Goal: Information Seeking & Learning: Check status

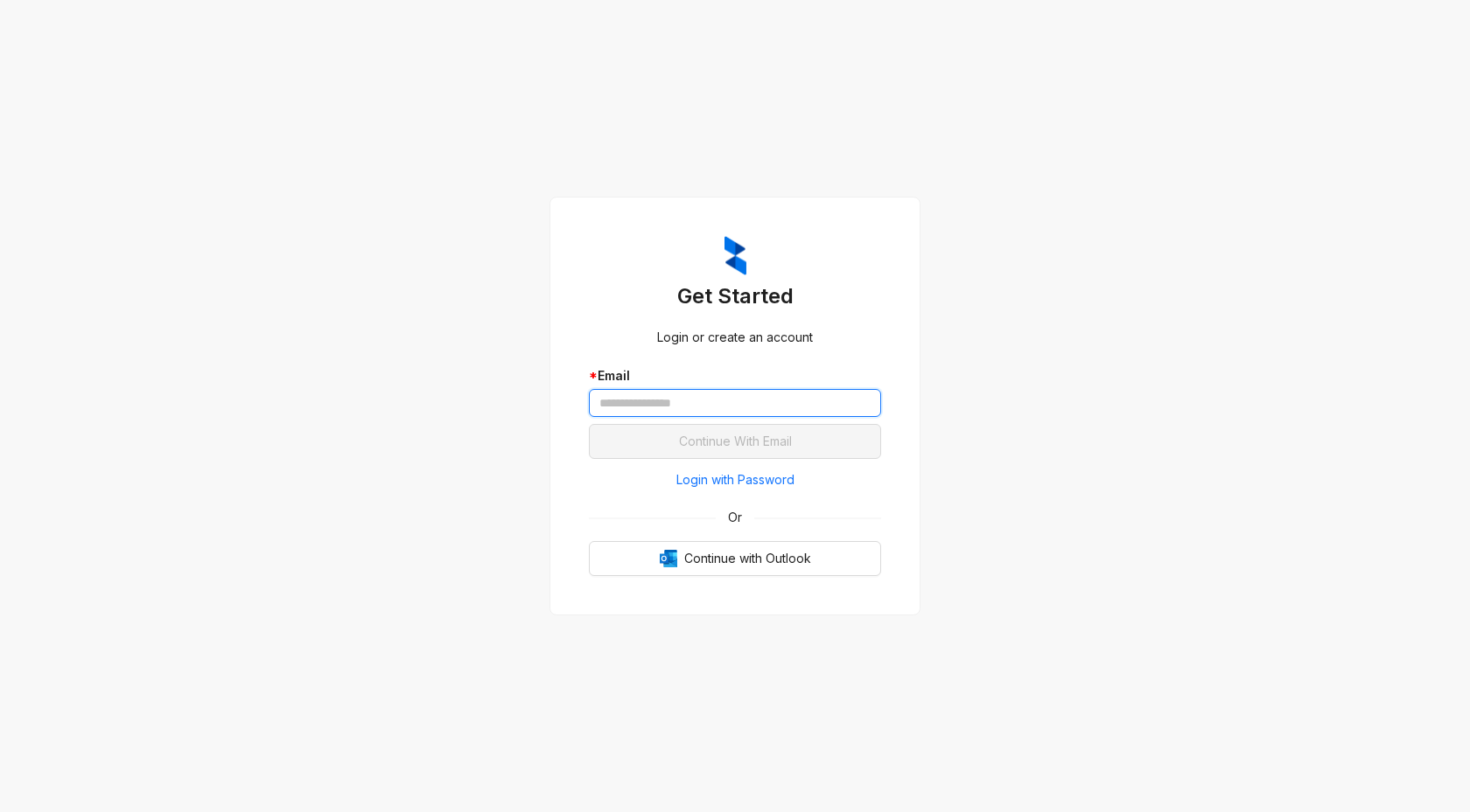
click at [696, 411] on input "text" at bounding box center [735, 402] width 292 height 28
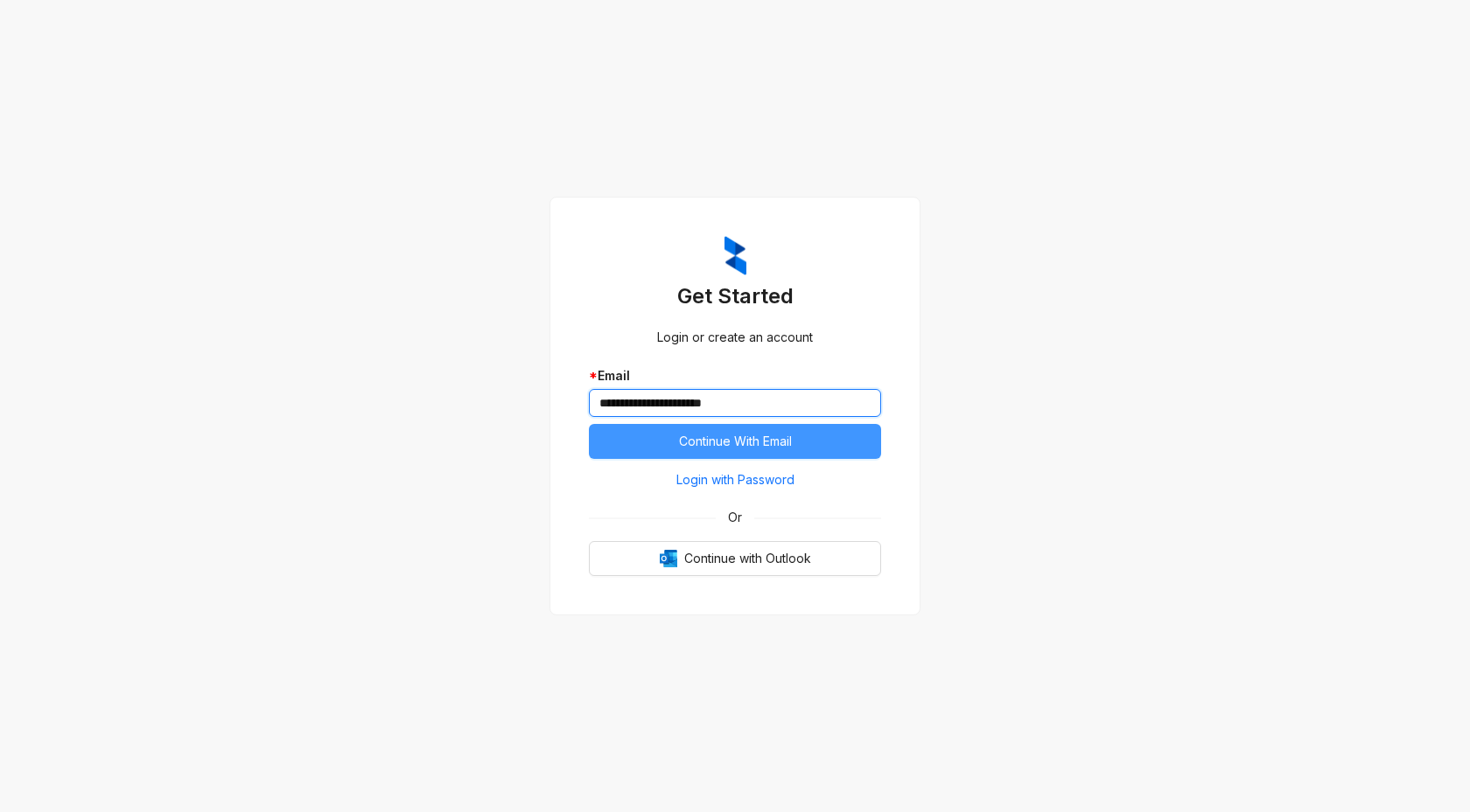
type input "**********"
click at [812, 445] on button "Continue With Email" at bounding box center [735, 442] width 292 height 35
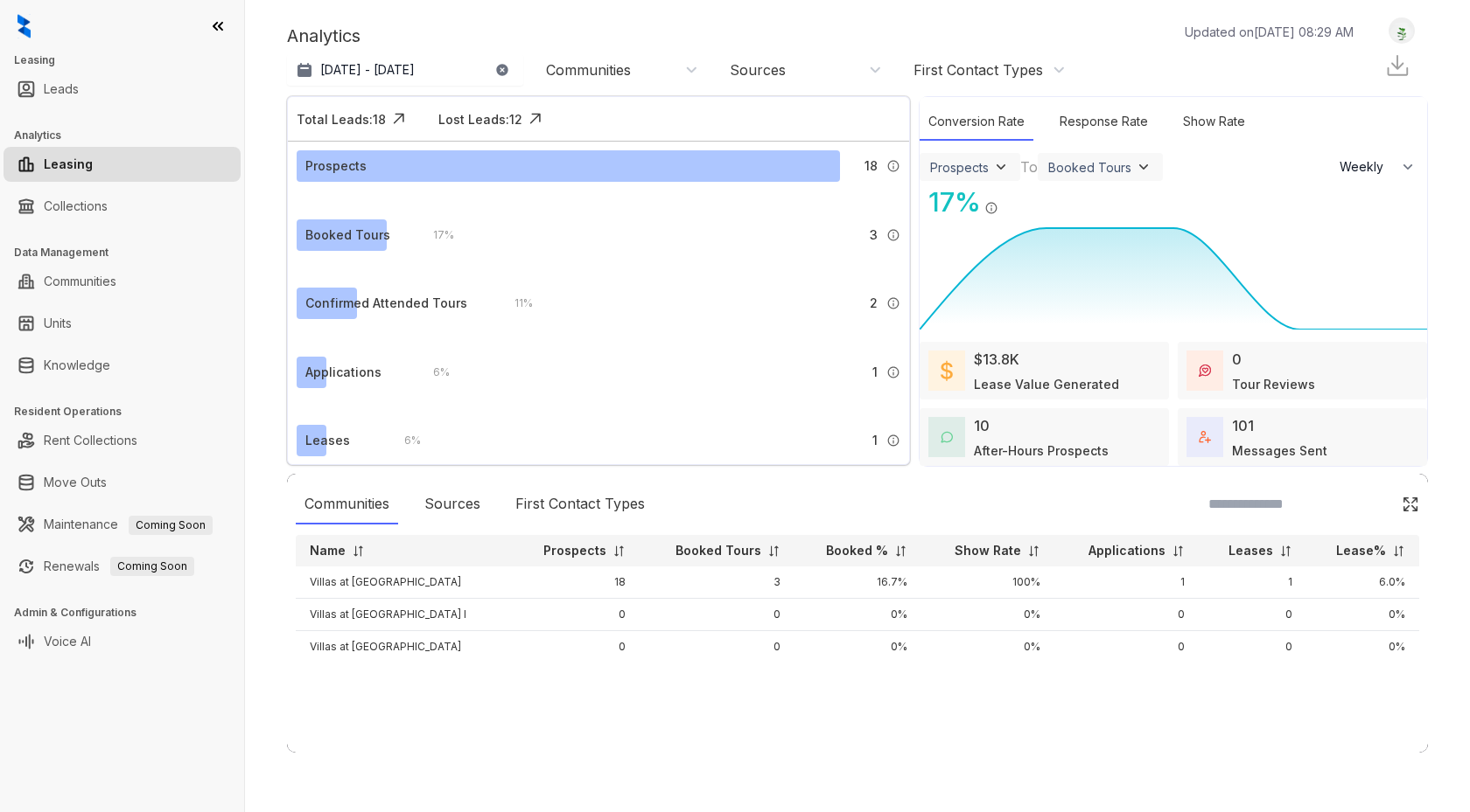
select select "******"
click at [108, 209] on link "Collections" at bounding box center [75, 206] width 64 height 35
click at [97, 206] on link "Collections" at bounding box center [75, 206] width 64 height 35
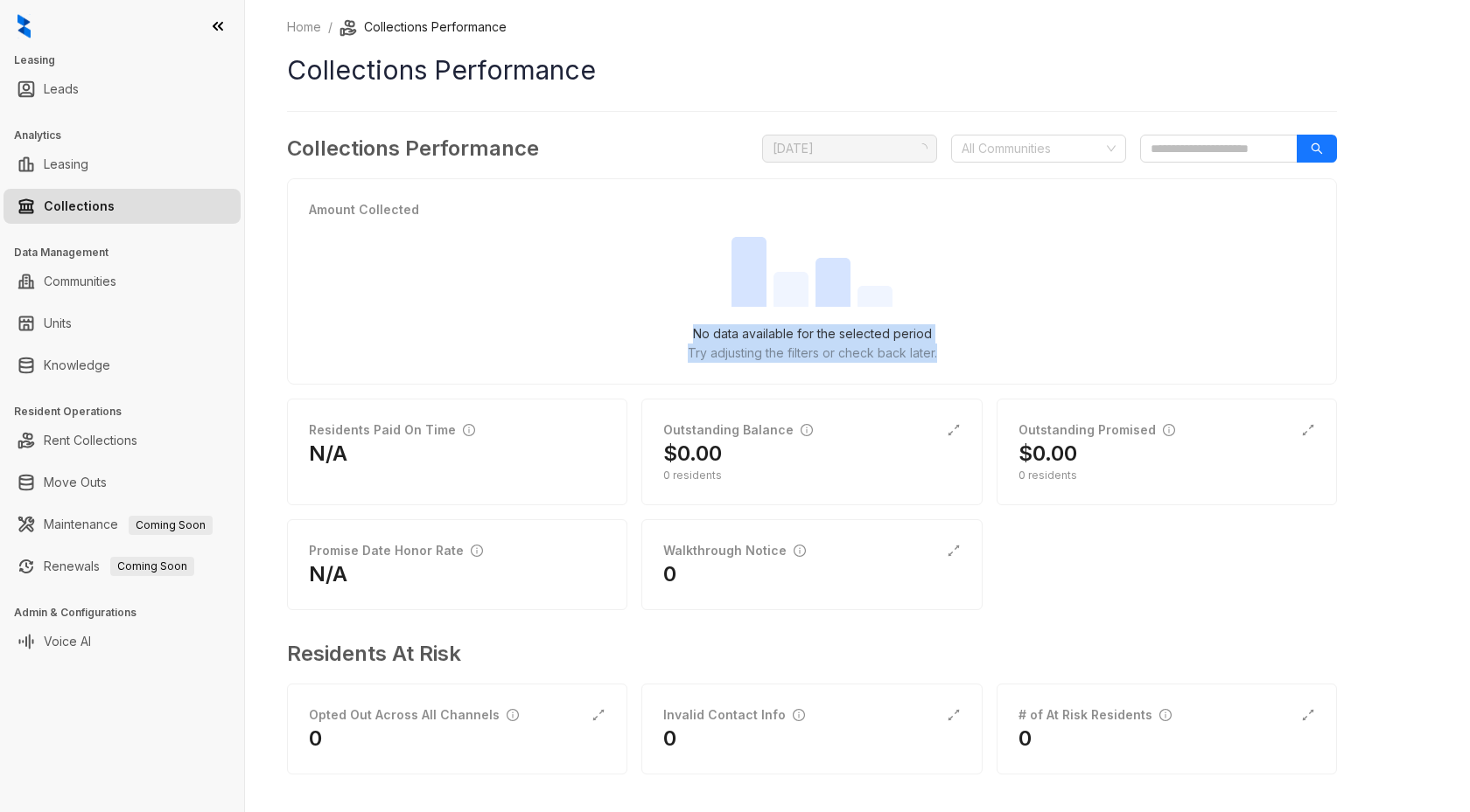
click at [1286, 315] on div "Amount Collected No data available for the selected period Try adjusting the fi…" at bounding box center [812, 281] width 1006 height 163
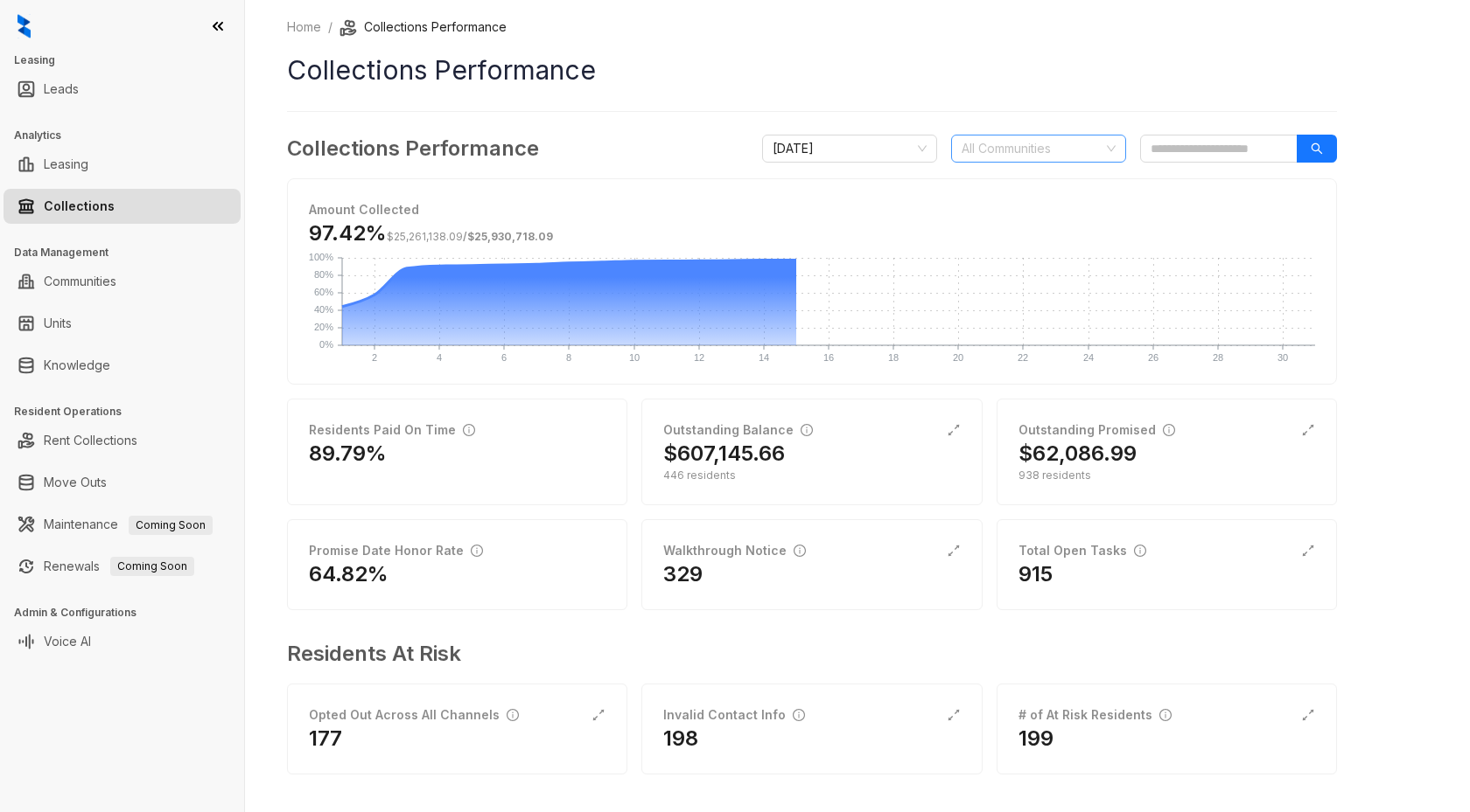
click at [1110, 151] on div "All Communities" at bounding box center [1039, 148] width 175 height 28
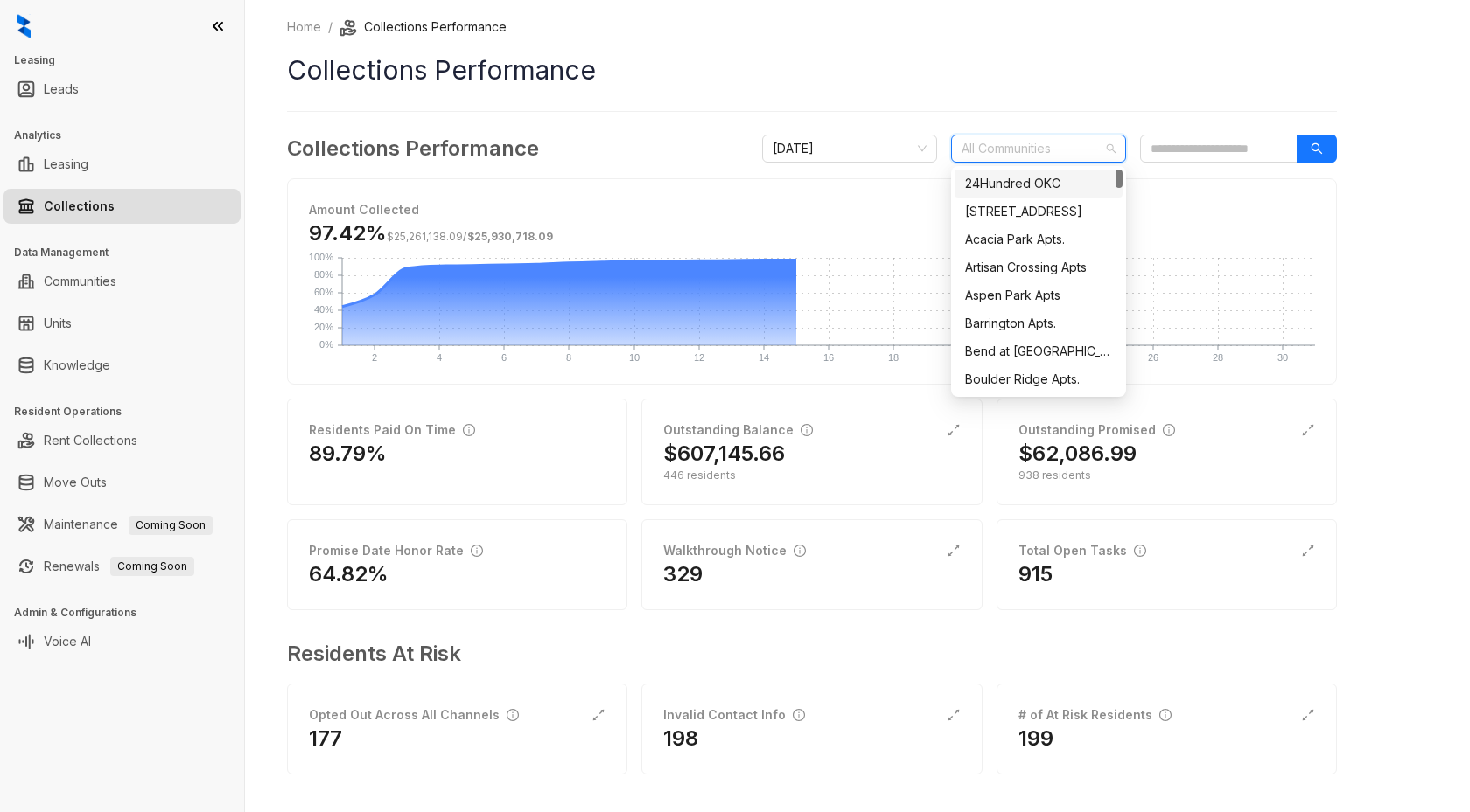
type input "*"
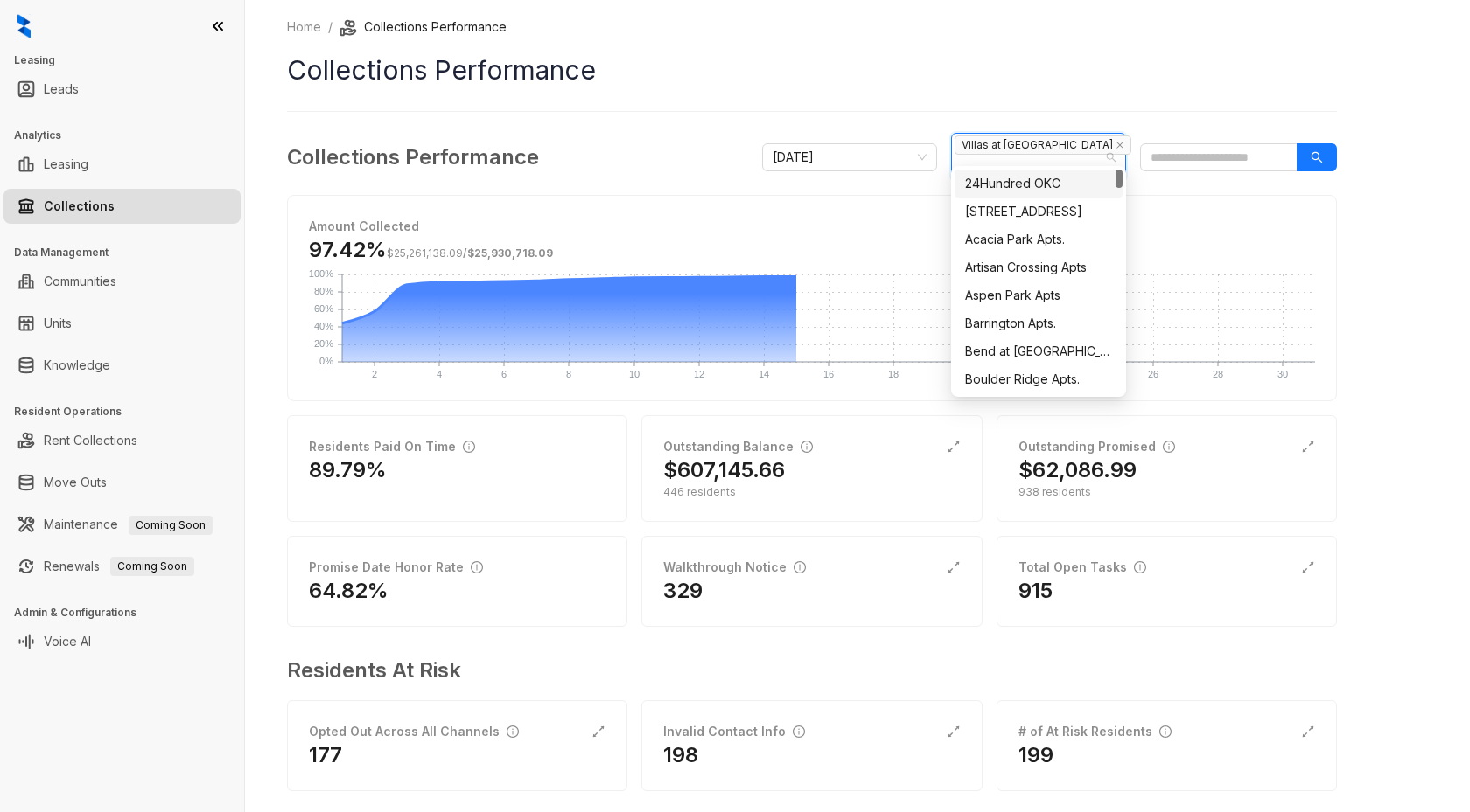
click at [1417, 223] on div "Home / Collections Performance Collections Performance Collections Performance …" at bounding box center [857, 406] width 1225 height 812
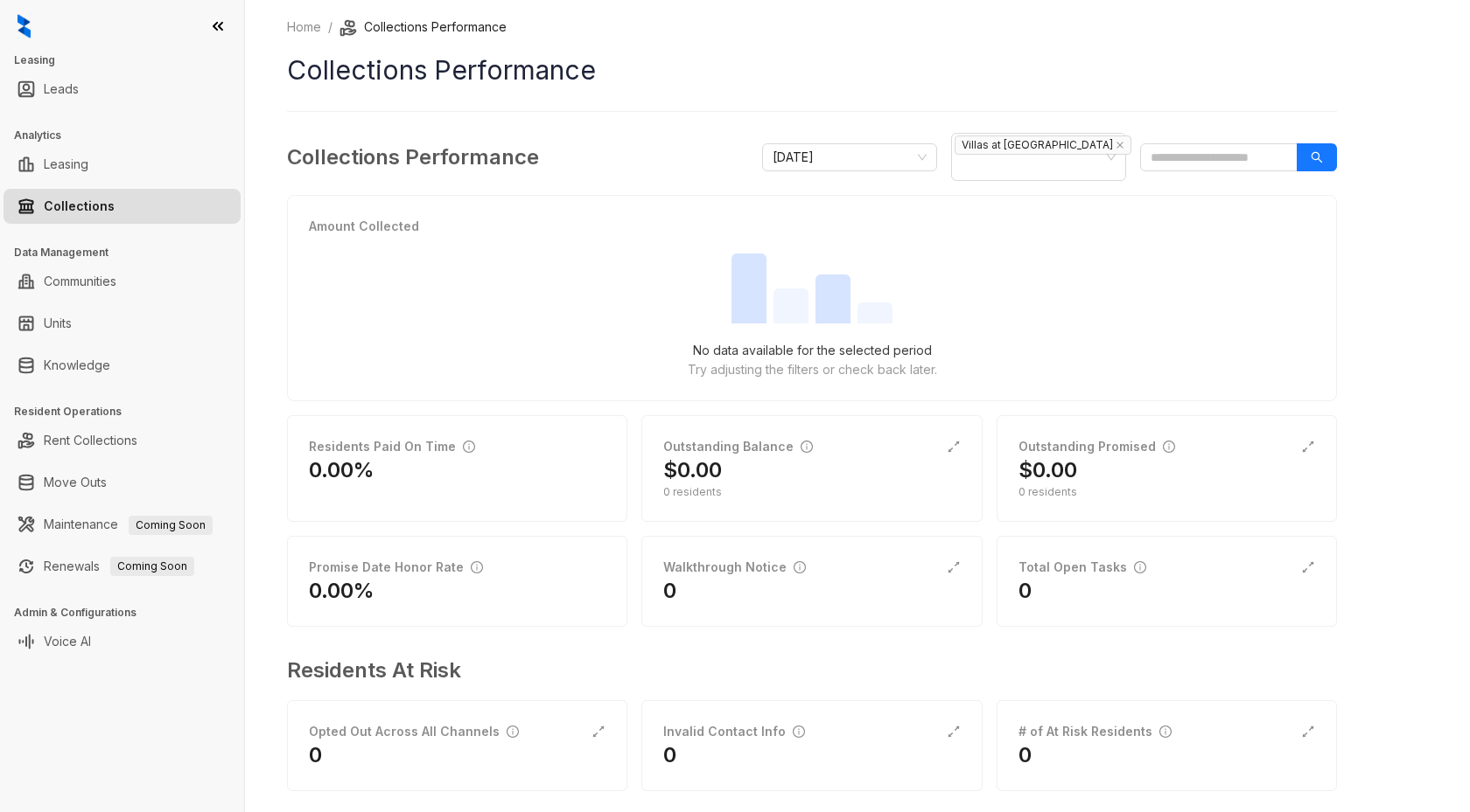
scroll to position [5, 0]
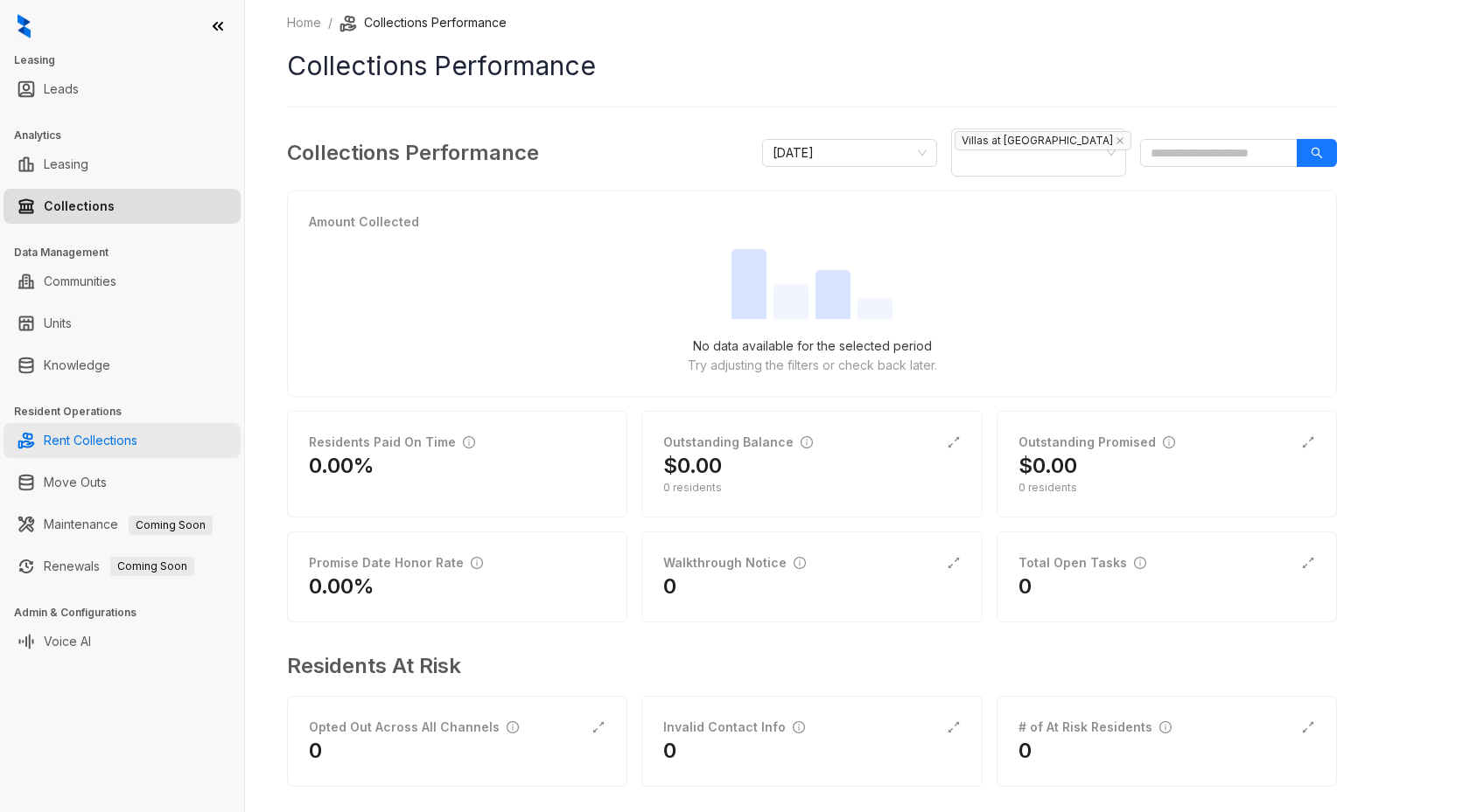
click at [102, 450] on link "Rent Collections" at bounding box center [90, 441] width 93 height 35
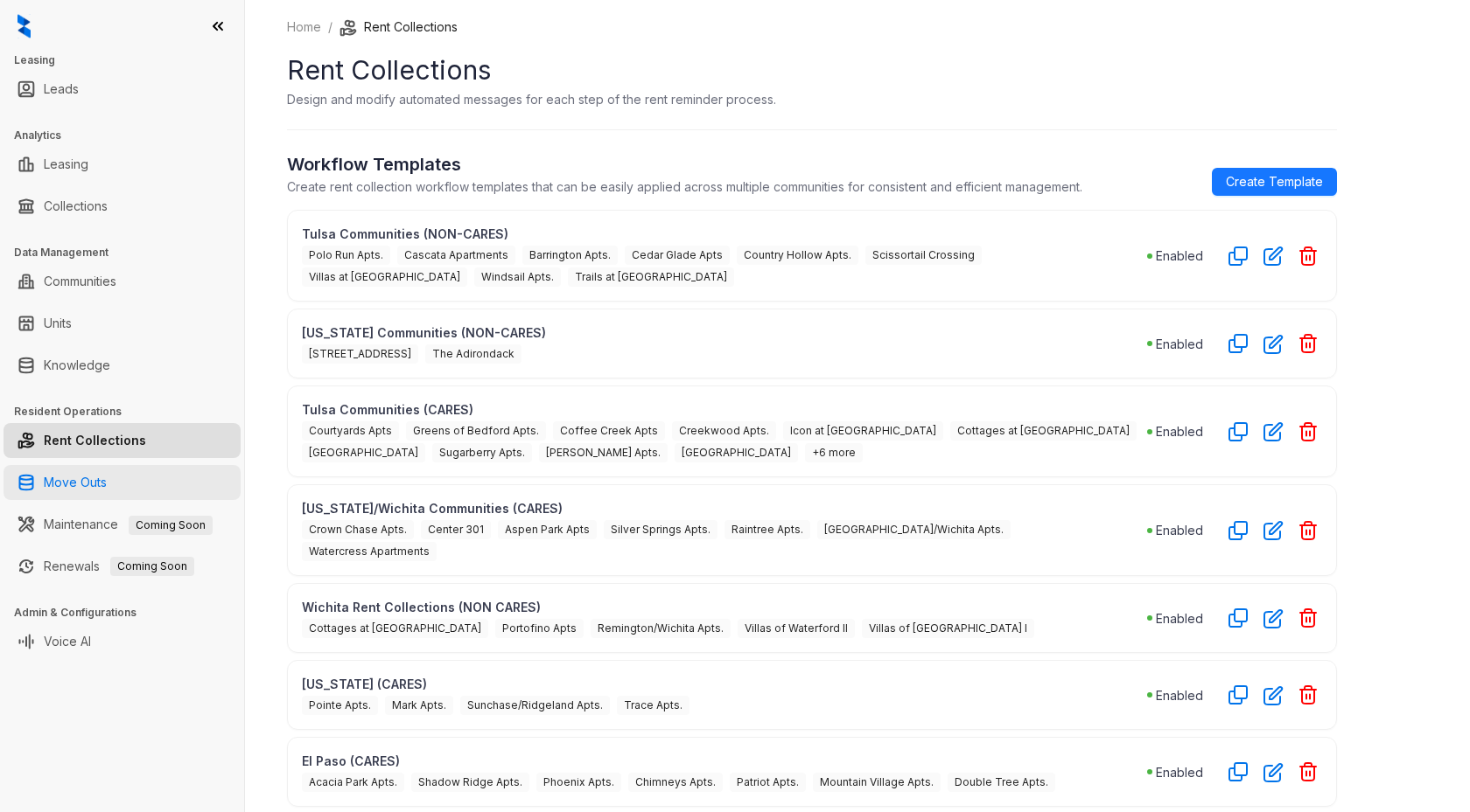
click at [87, 491] on link "Move Outs" at bounding box center [74, 482] width 63 height 35
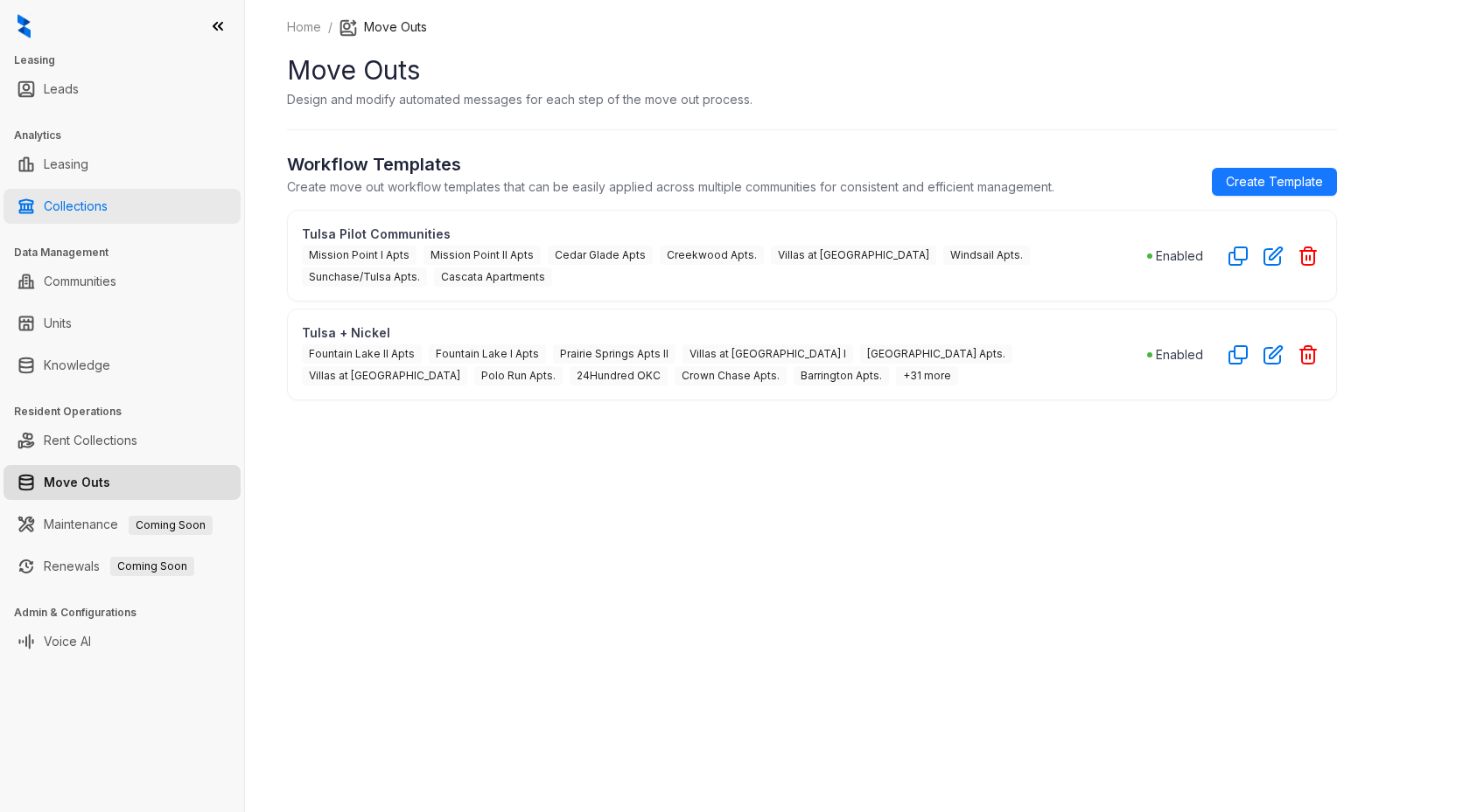
click at [108, 206] on link "Collections" at bounding box center [75, 206] width 64 height 35
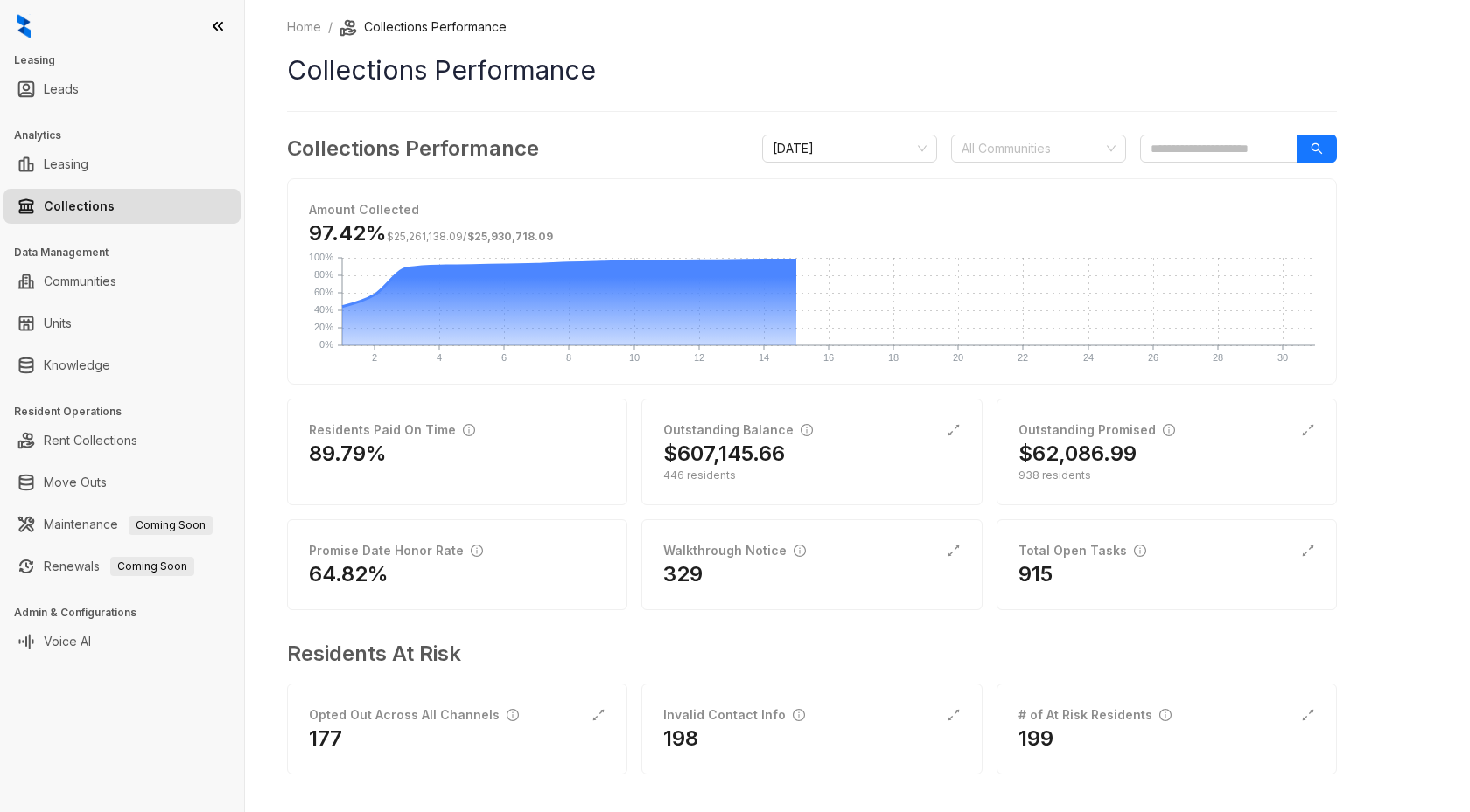
scroll to position [5, 0]
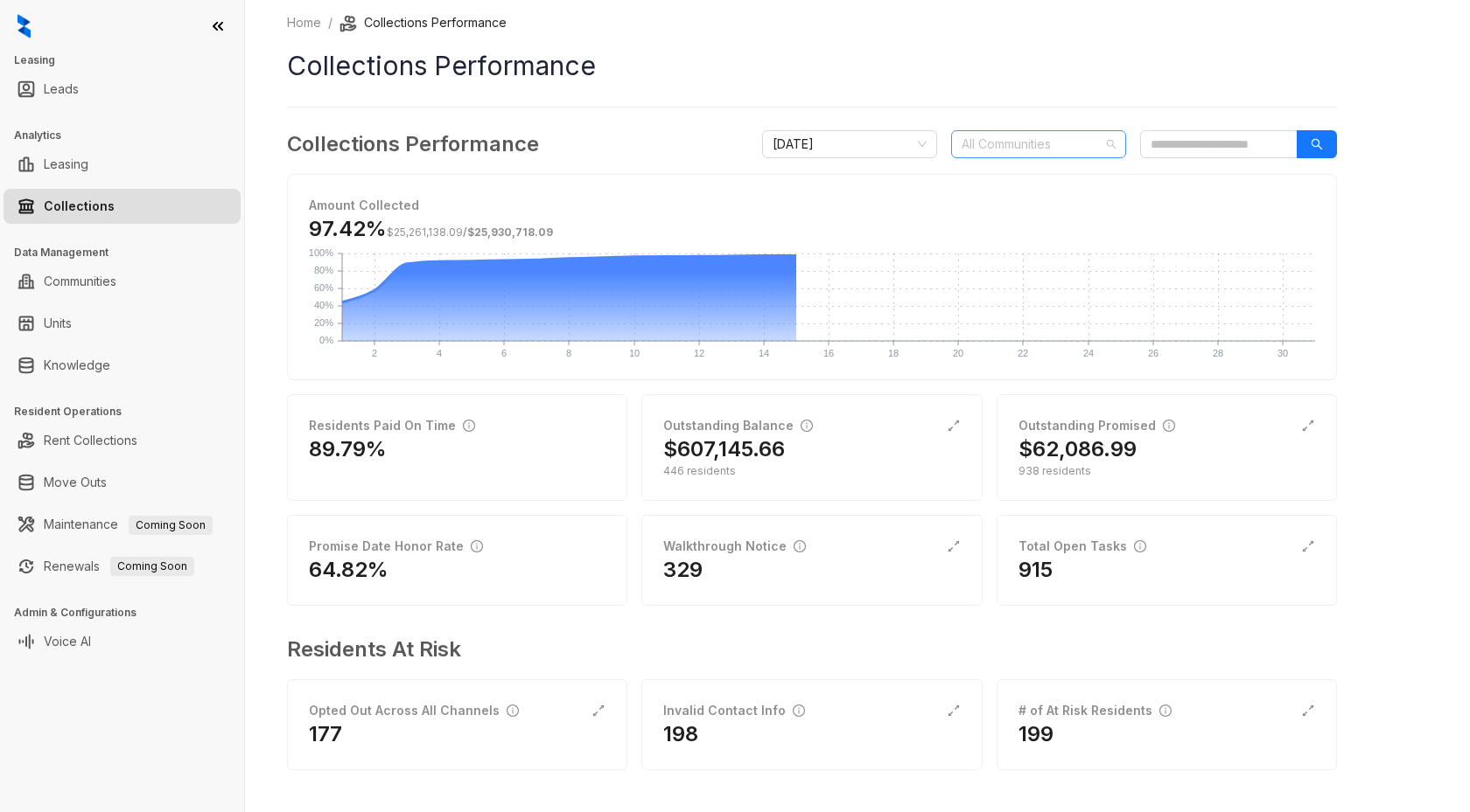
click at [1105, 147] on div "All Communities" at bounding box center [1039, 143] width 175 height 28
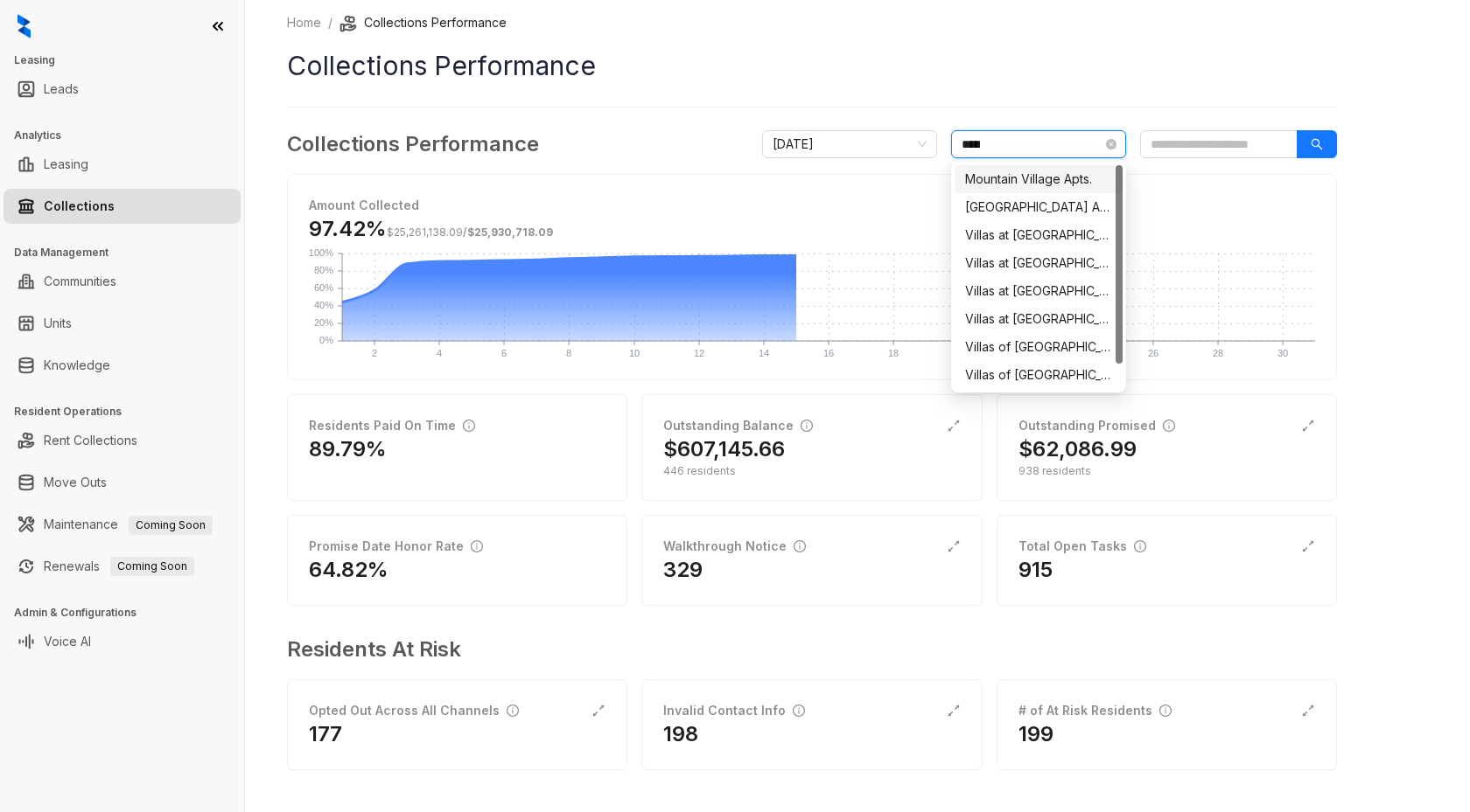
type input "******"
click at [1098, 211] on div "Villas at [GEOGRAPHIC_DATA]" at bounding box center [1038, 207] width 147 height 19
click at [1113, 182] on div "24Hundred OKC" at bounding box center [1038, 179] width 168 height 28
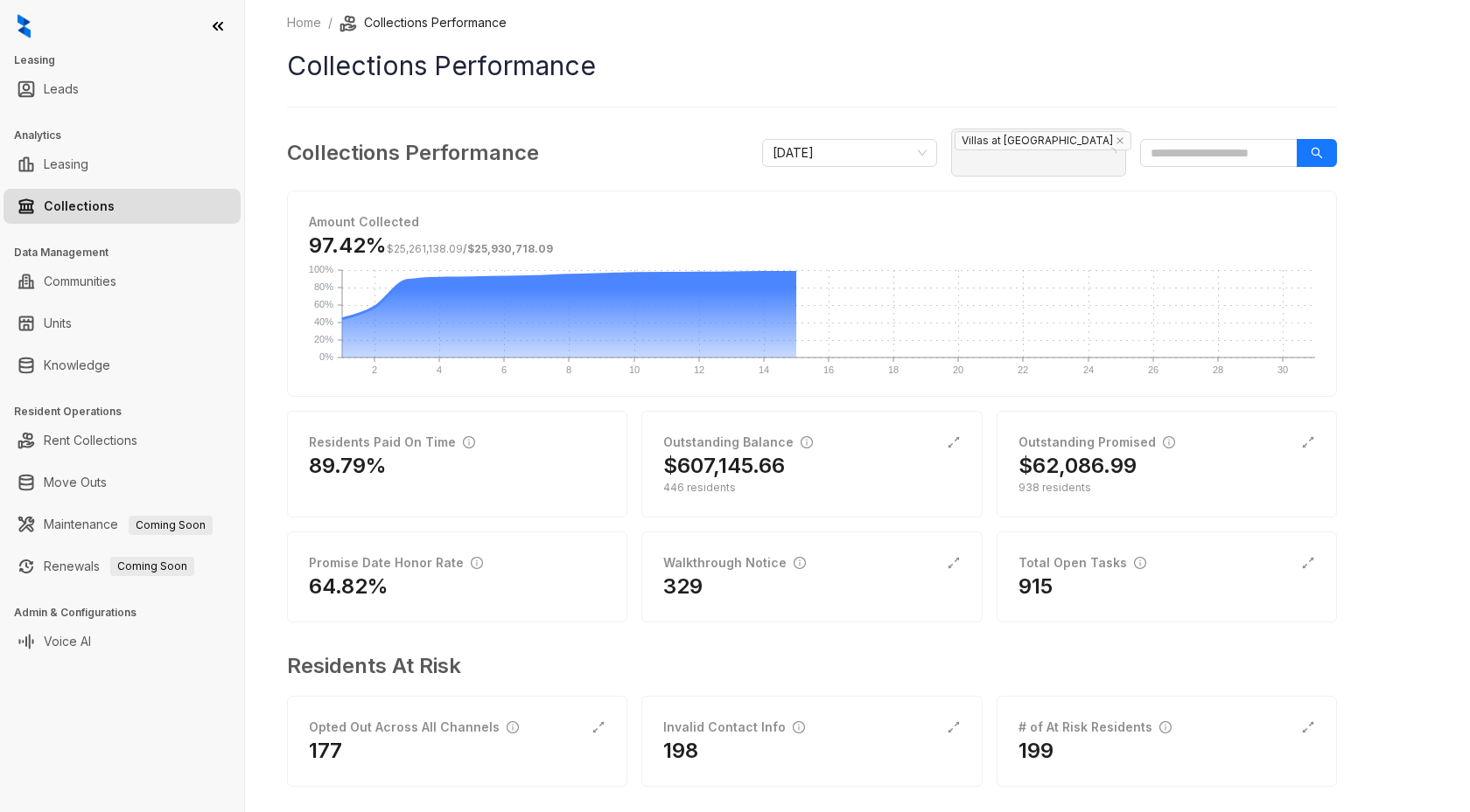
click at [1354, 227] on div "Home / Collections Performance Collections Performance Collections Performance …" at bounding box center [857, 406] width 1225 height 812
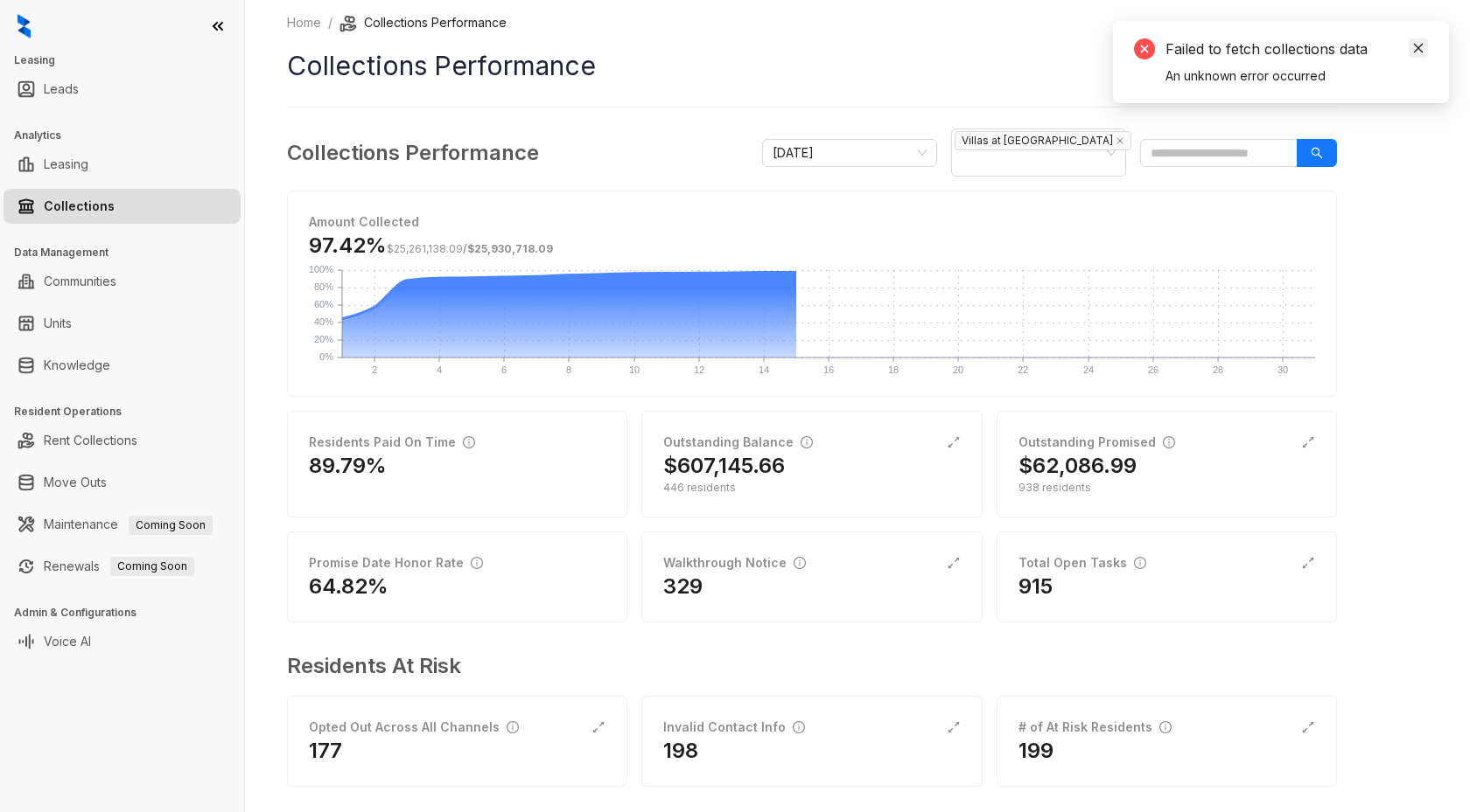
click at [1410, 44] on link "Close" at bounding box center [1418, 48] width 19 height 19
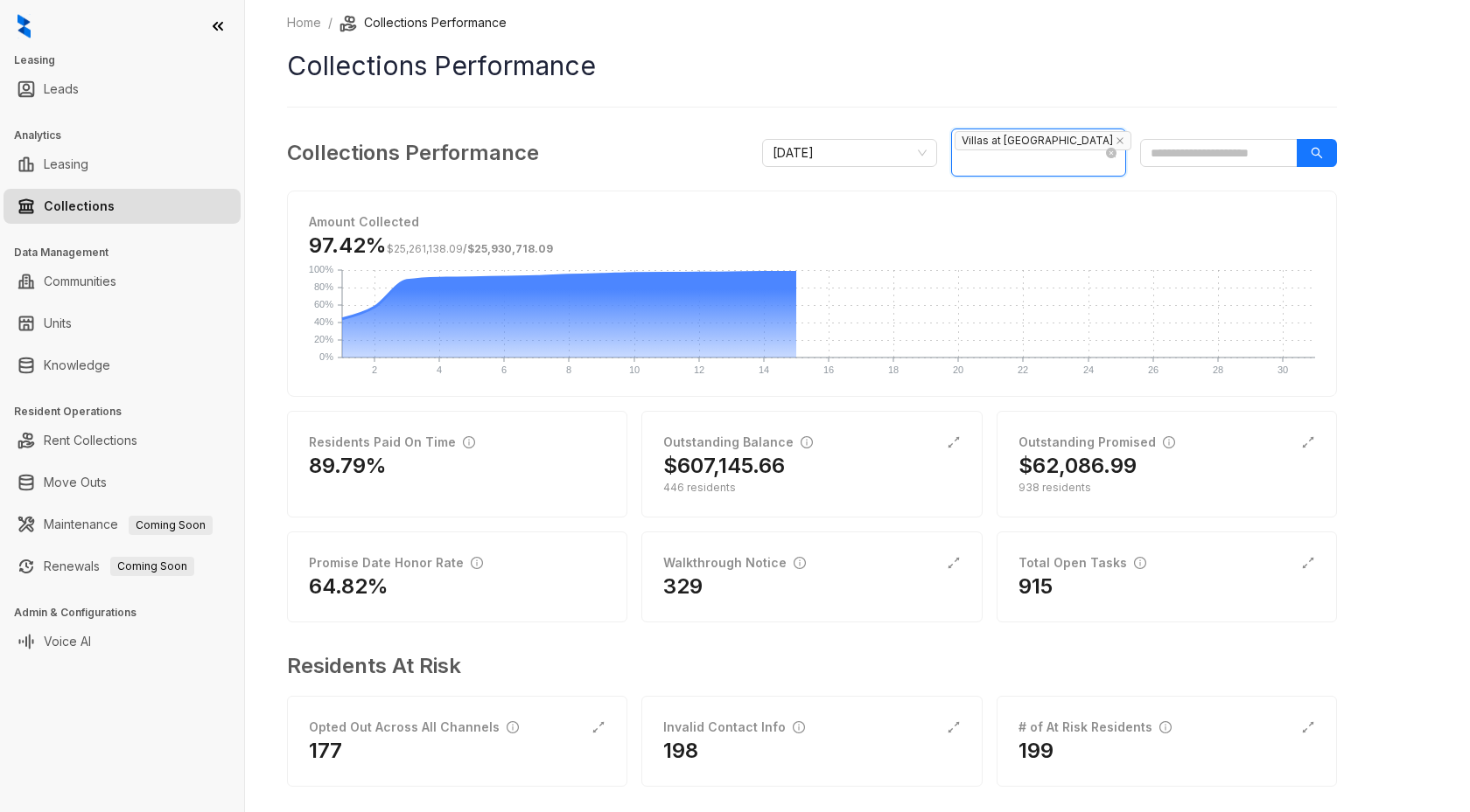
click at [958, 152] on input "search" at bounding box center [956, 163] width 4 height 21
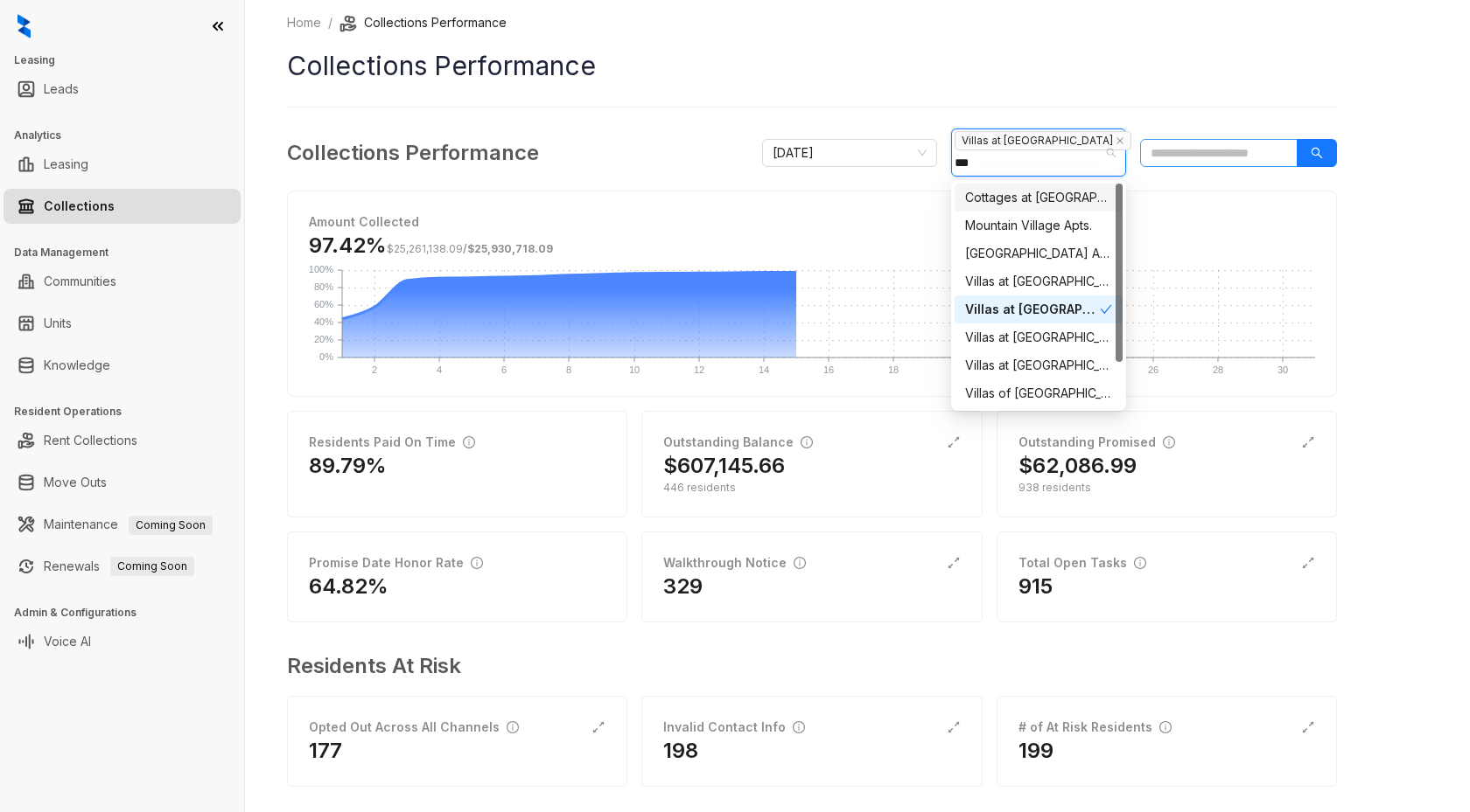
type input "****"
click at [1087, 309] on div "Villas at [GEOGRAPHIC_DATA] I" at bounding box center [1038, 310] width 147 height 19
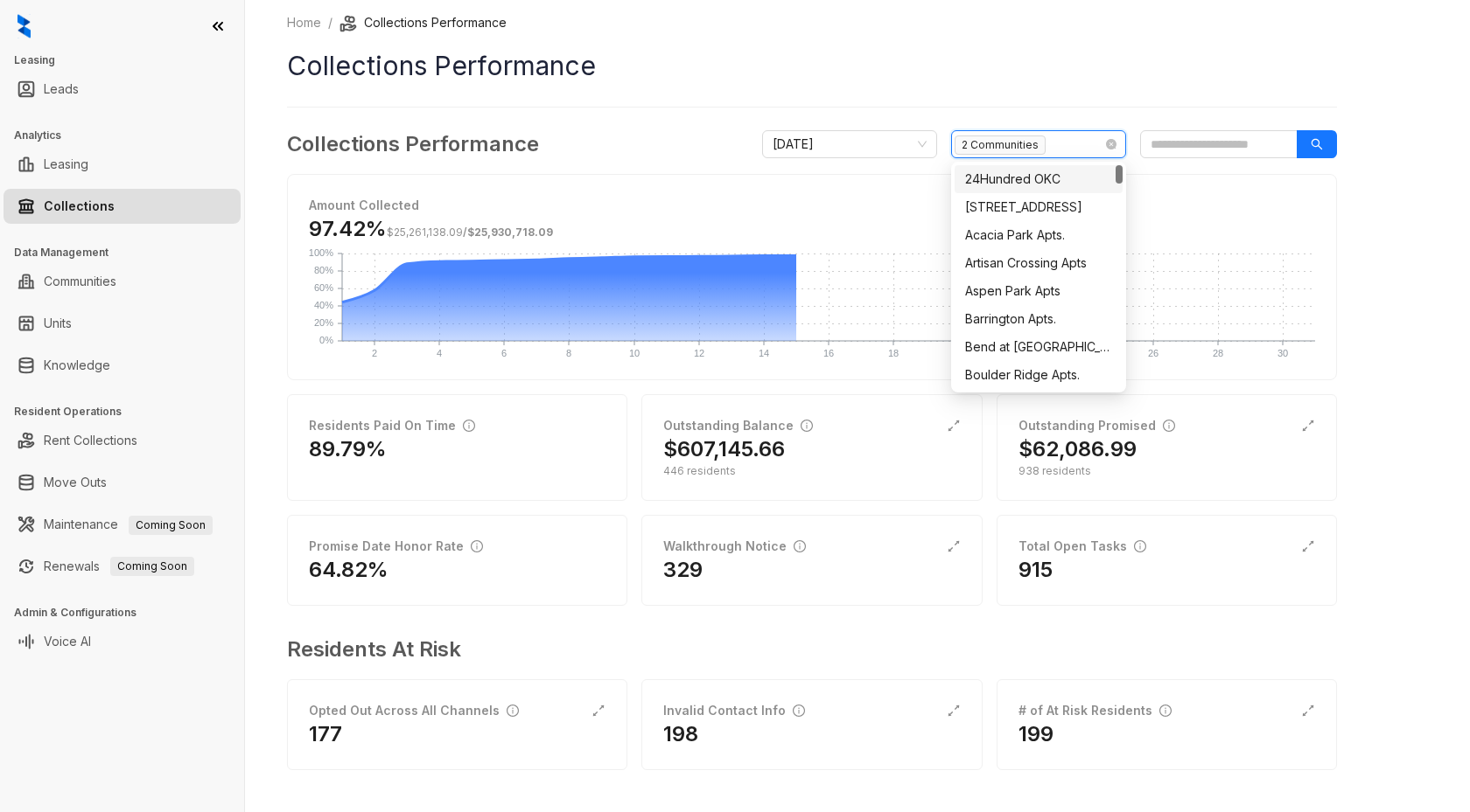
click at [1067, 142] on div "2 Communities" at bounding box center [1028, 143] width 149 height 24
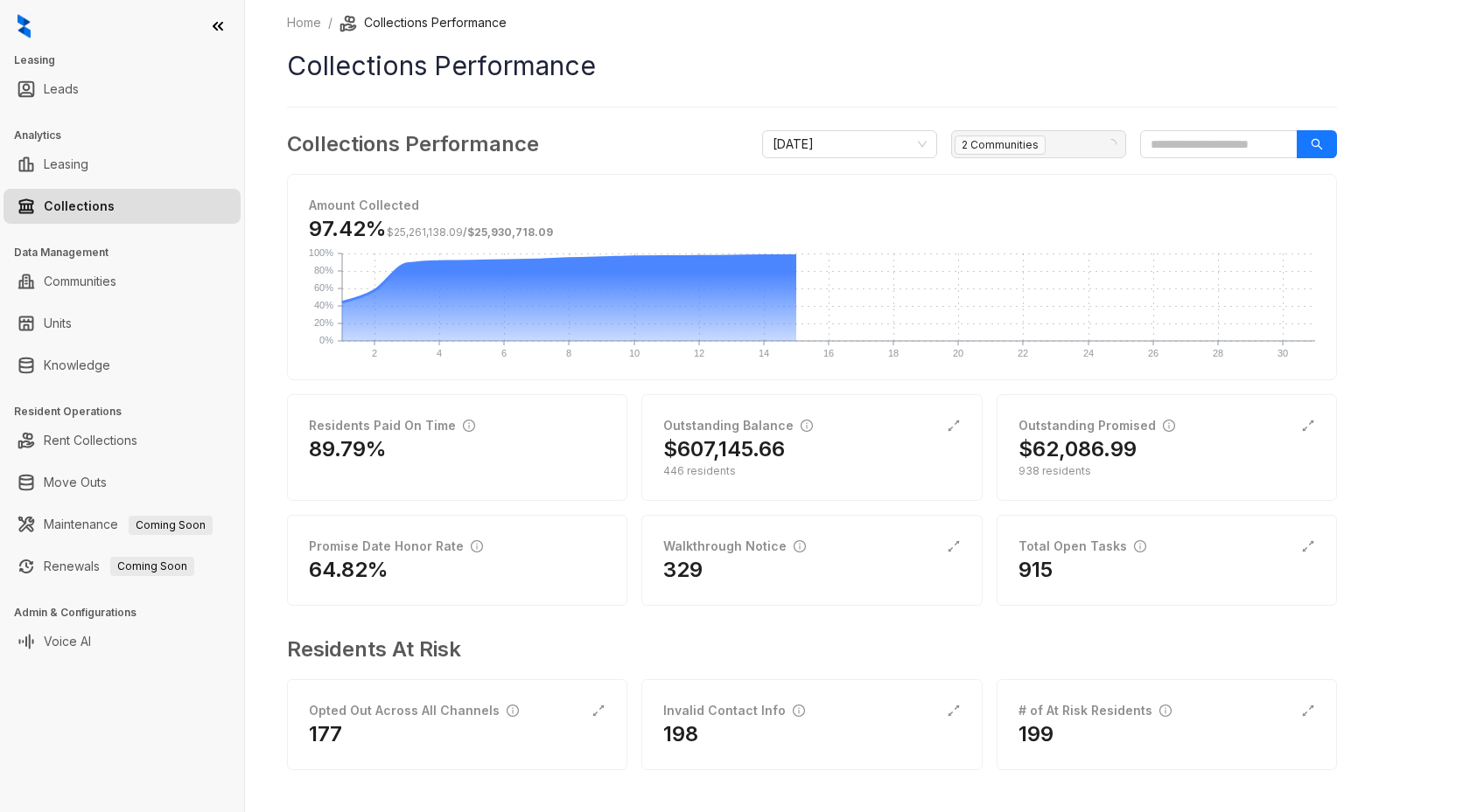
click at [1067, 142] on div "2 Communities" at bounding box center [1028, 143] width 149 height 24
click at [1064, 151] on div "2 Communities" at bounding box center [1028, 143] width 149 height 24
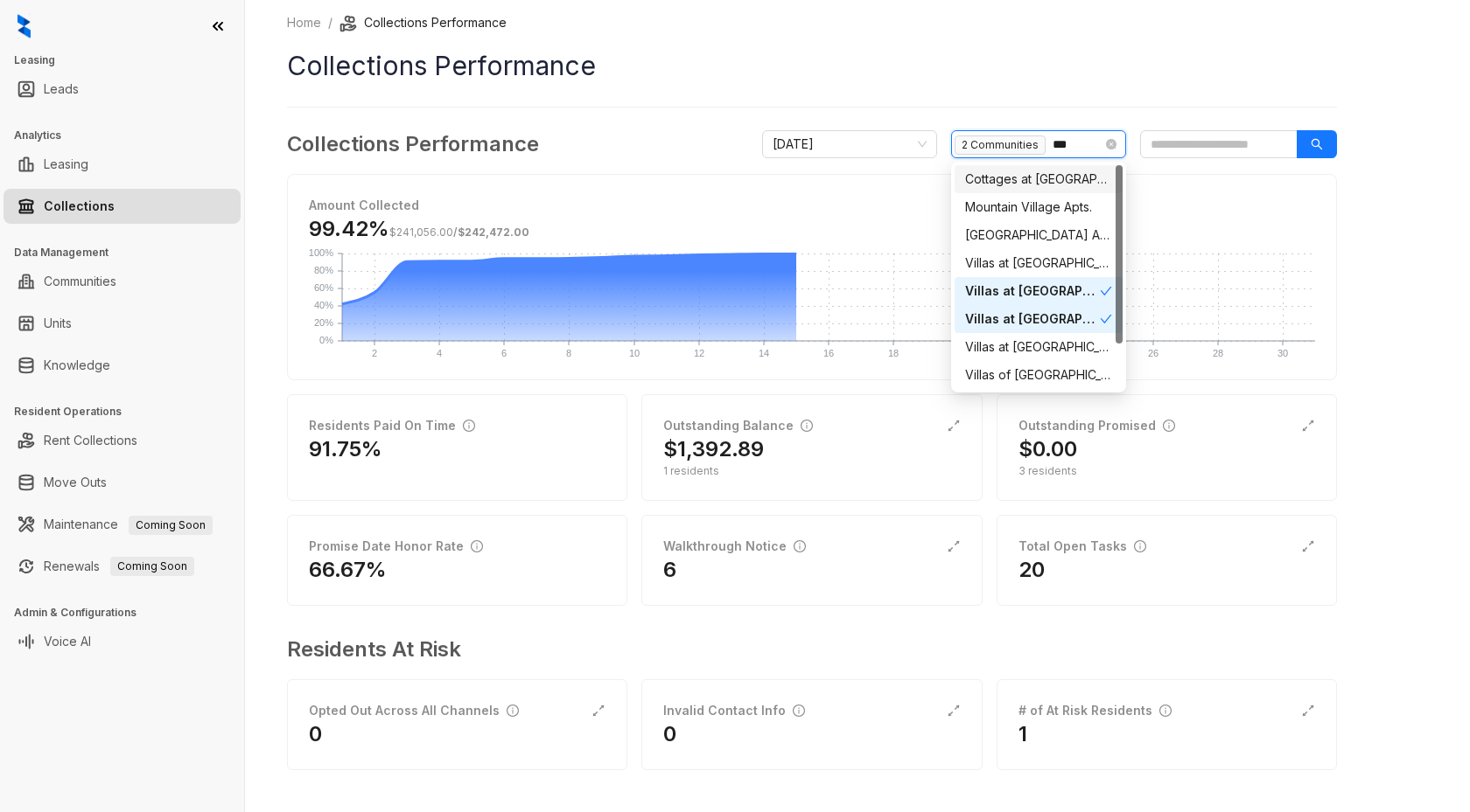
type input "****"
click at [1016, 315] on div "Villas at [GEOGRAPHIC_DATA]" at bounding box center [1038, 319] width 147 height 19
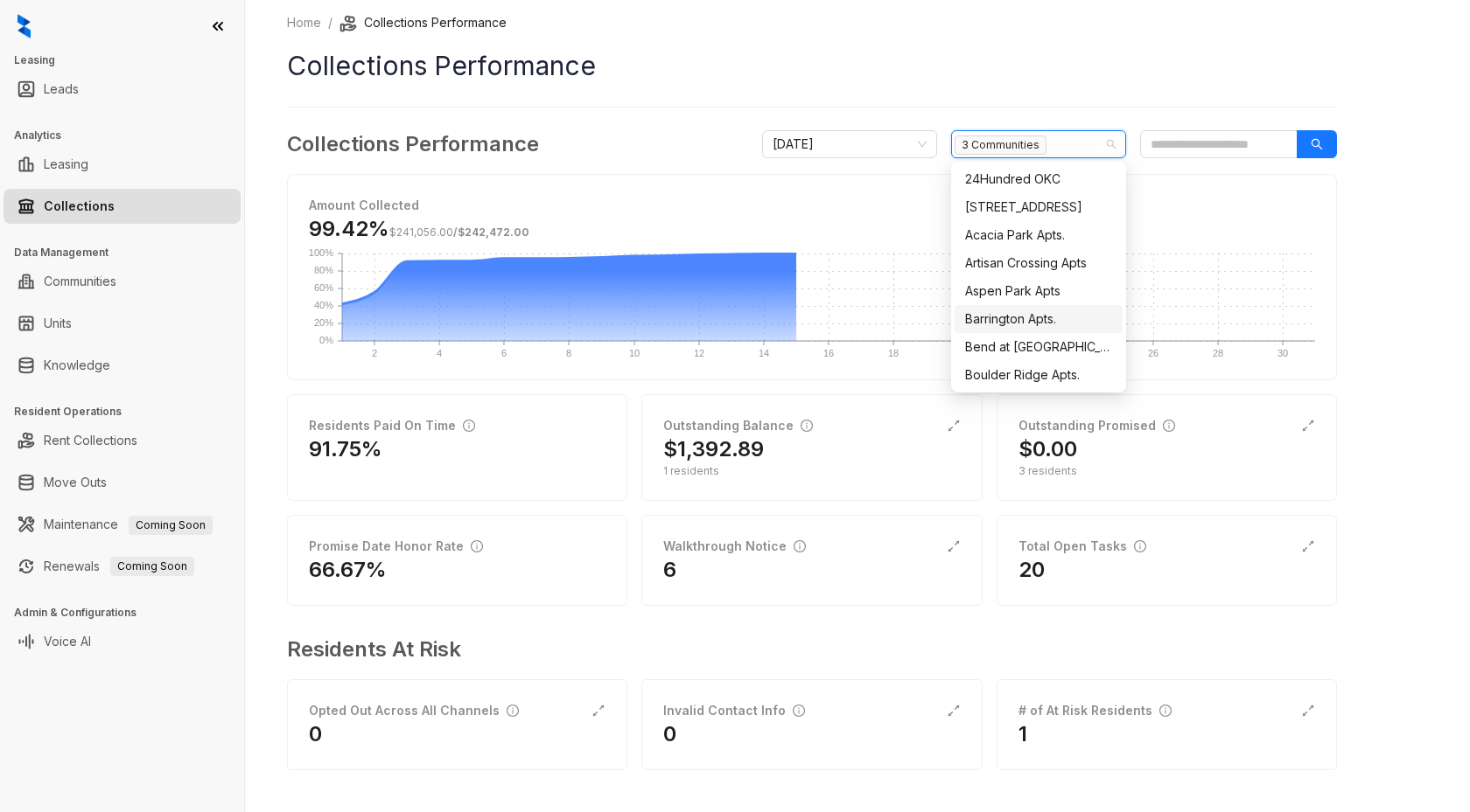
click at [1376, 281] on div "Home / Collections Performance Collections Performance Collections Performance …" at bounding box center [857, 406] width 1225 height 812
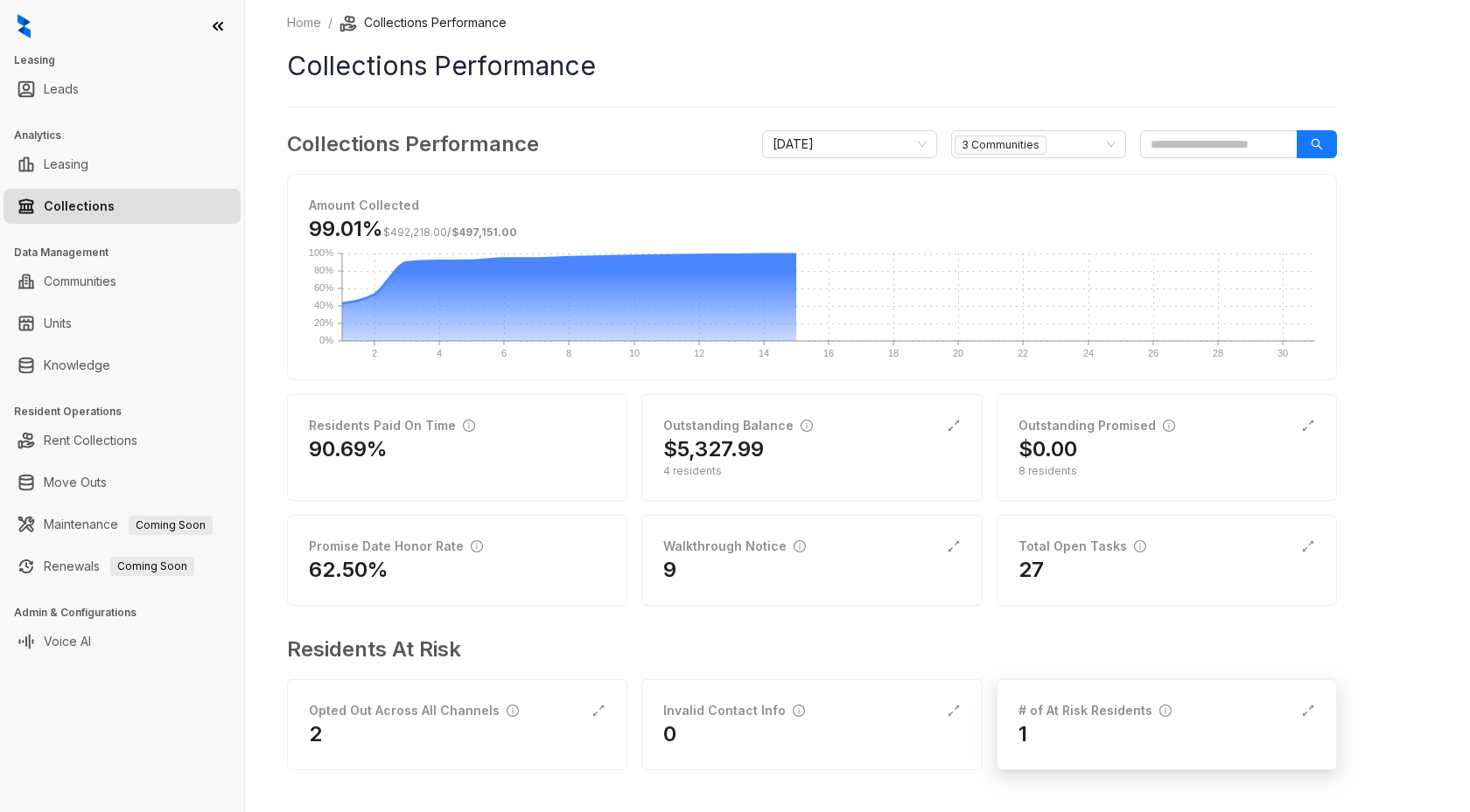
click at [1077, 721] on div "1" at bounding box center [1167, 734] width 297 height 28
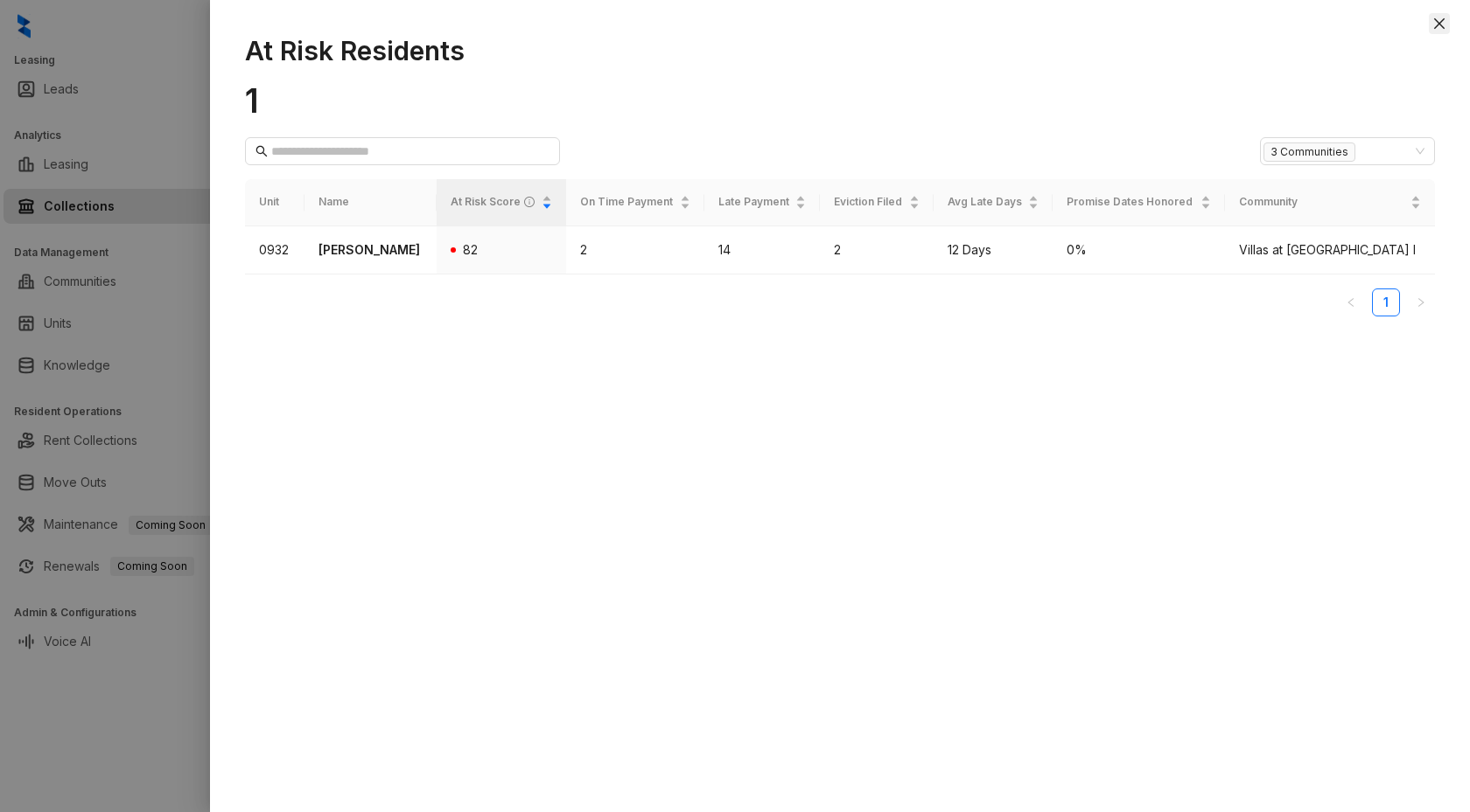
click at [1442, 23] on icon "close" at bounding box center [1438, 23] width 14 height 14
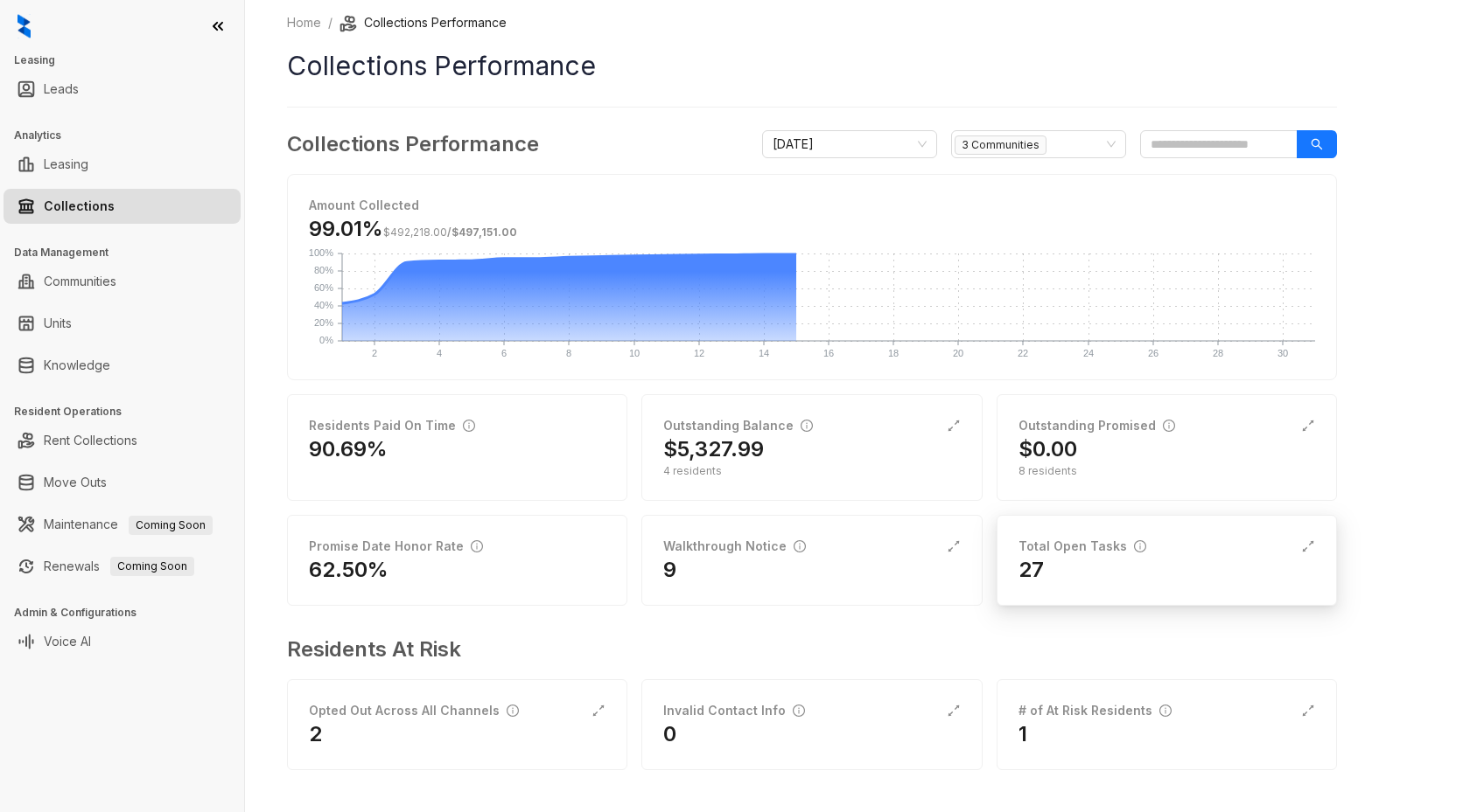
click at [1112, 577] on div "27" at bounding box center [1167, 570] width 297 height 28
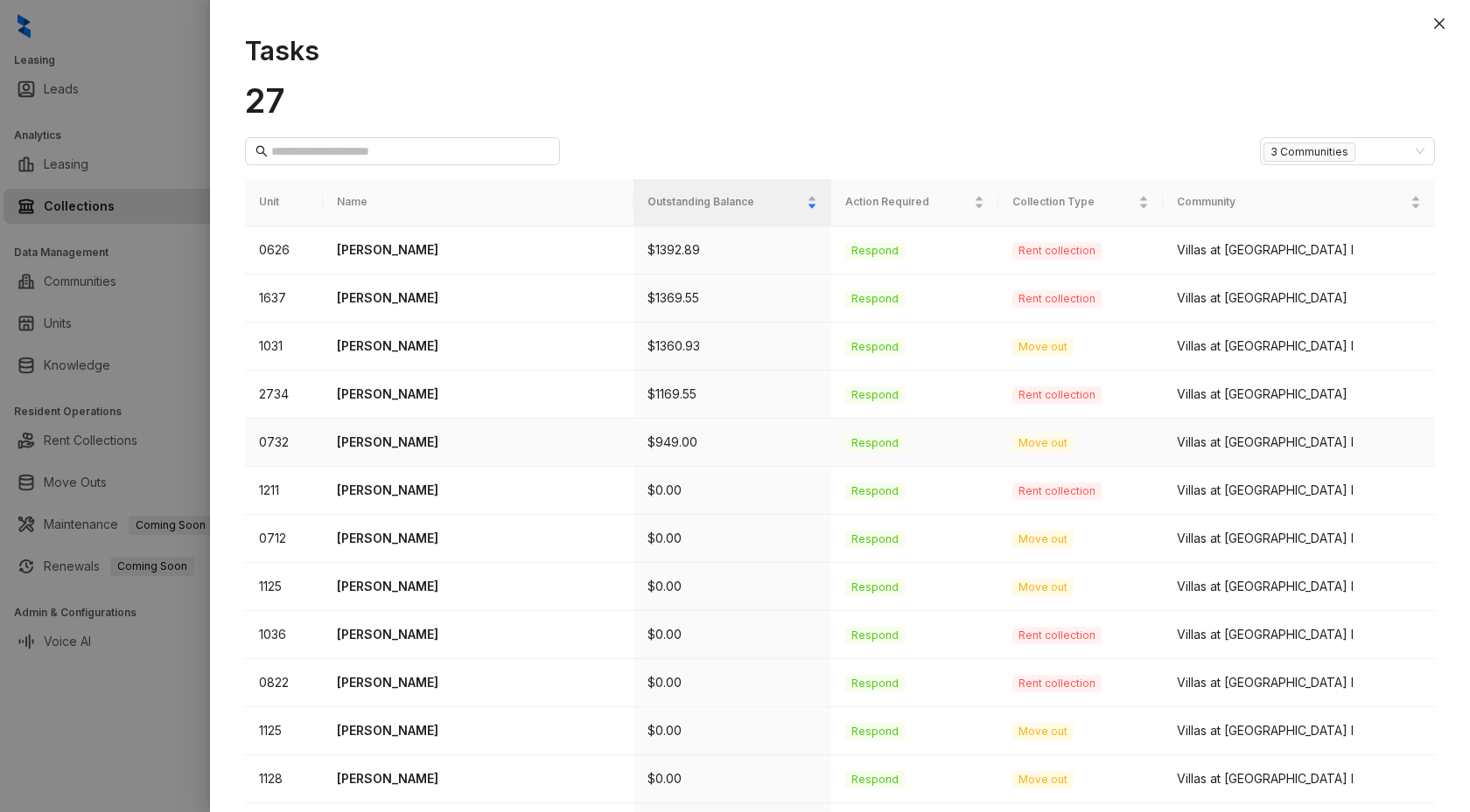
scroll to position [15, 0]
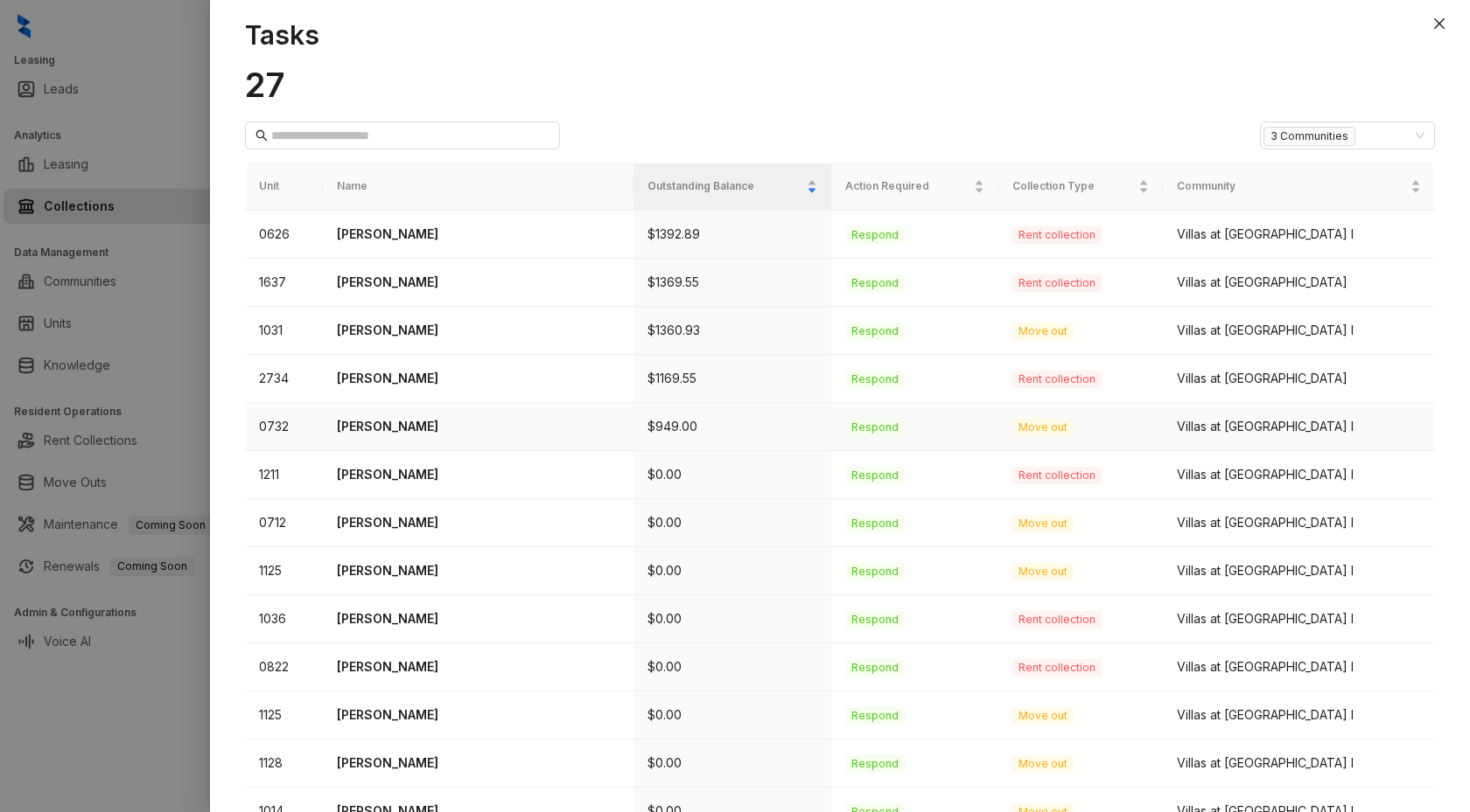
click at [388, 426] on p "[PERSON_NAME]" at bounding box center [478, 426] width 283 height 19
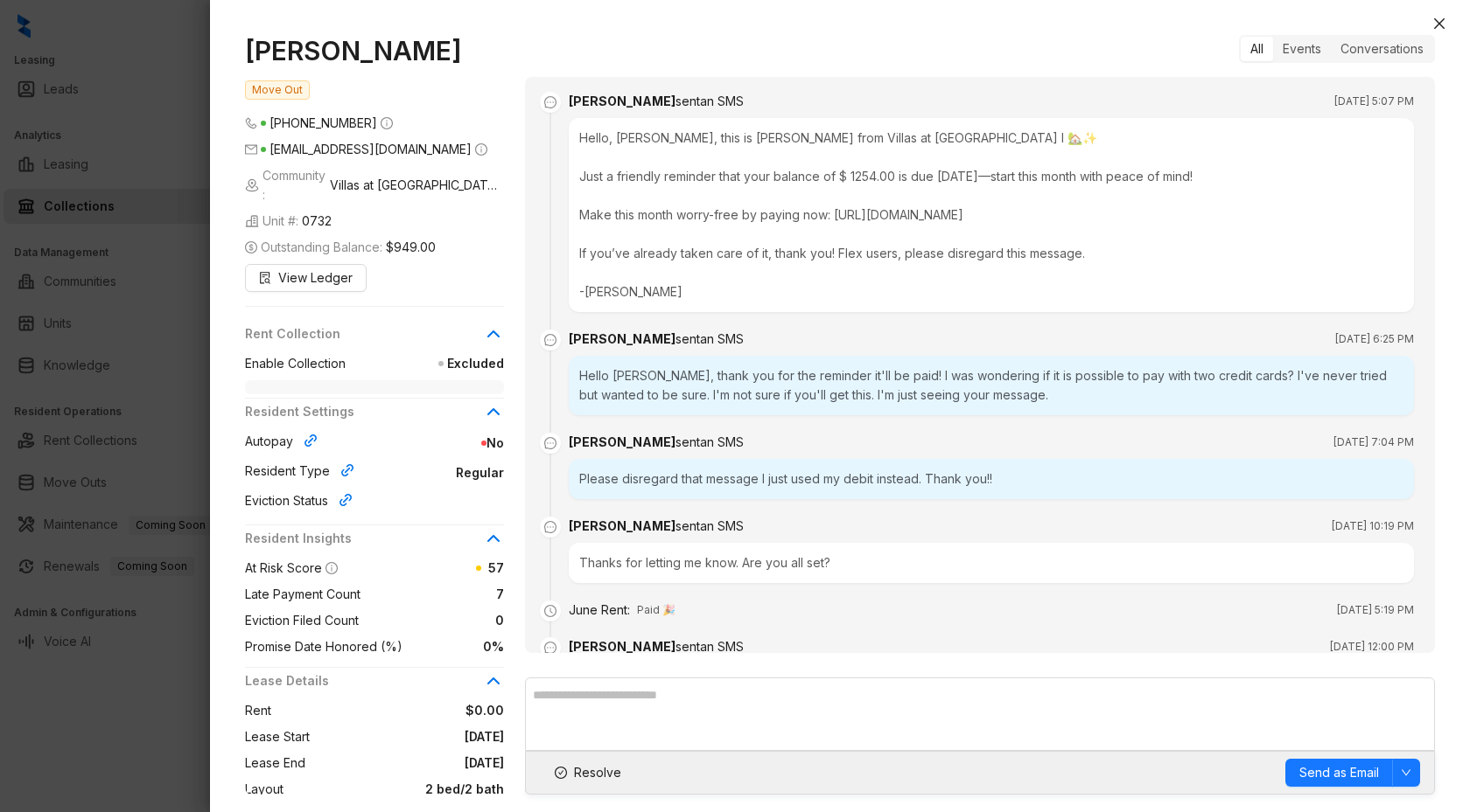
scroll to position [10103, 0]
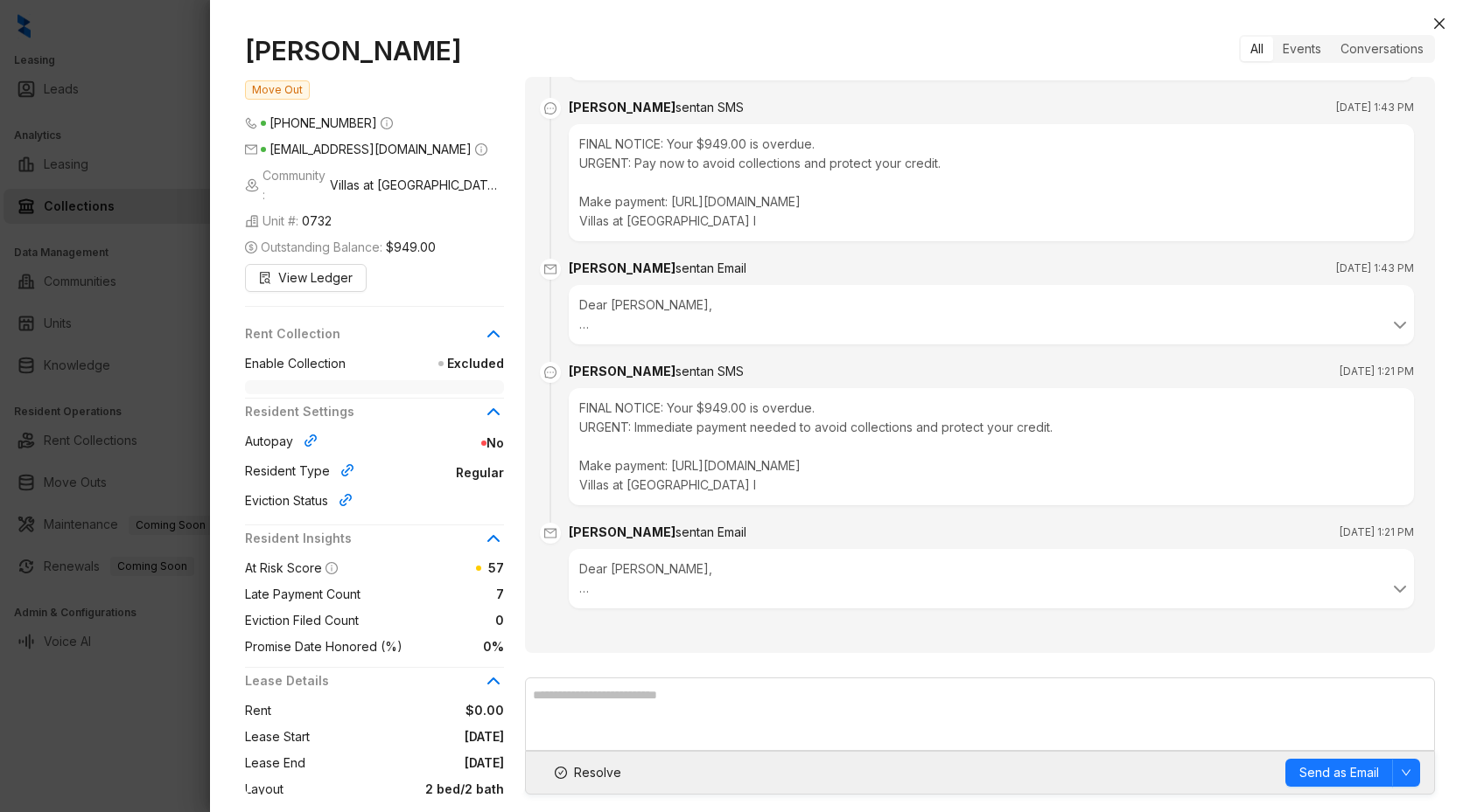
click at [825, 521] on li "[PERSON_NAME] sent an SMS [DATE] 1:21 PM FINAL NOTICE: Your $949.00 is overdue.…" at bounding box center [979, 448] width 867 height 161
click at [1441, 21] on icon "close" at bounding box center [1438, 23] width 11 height 11
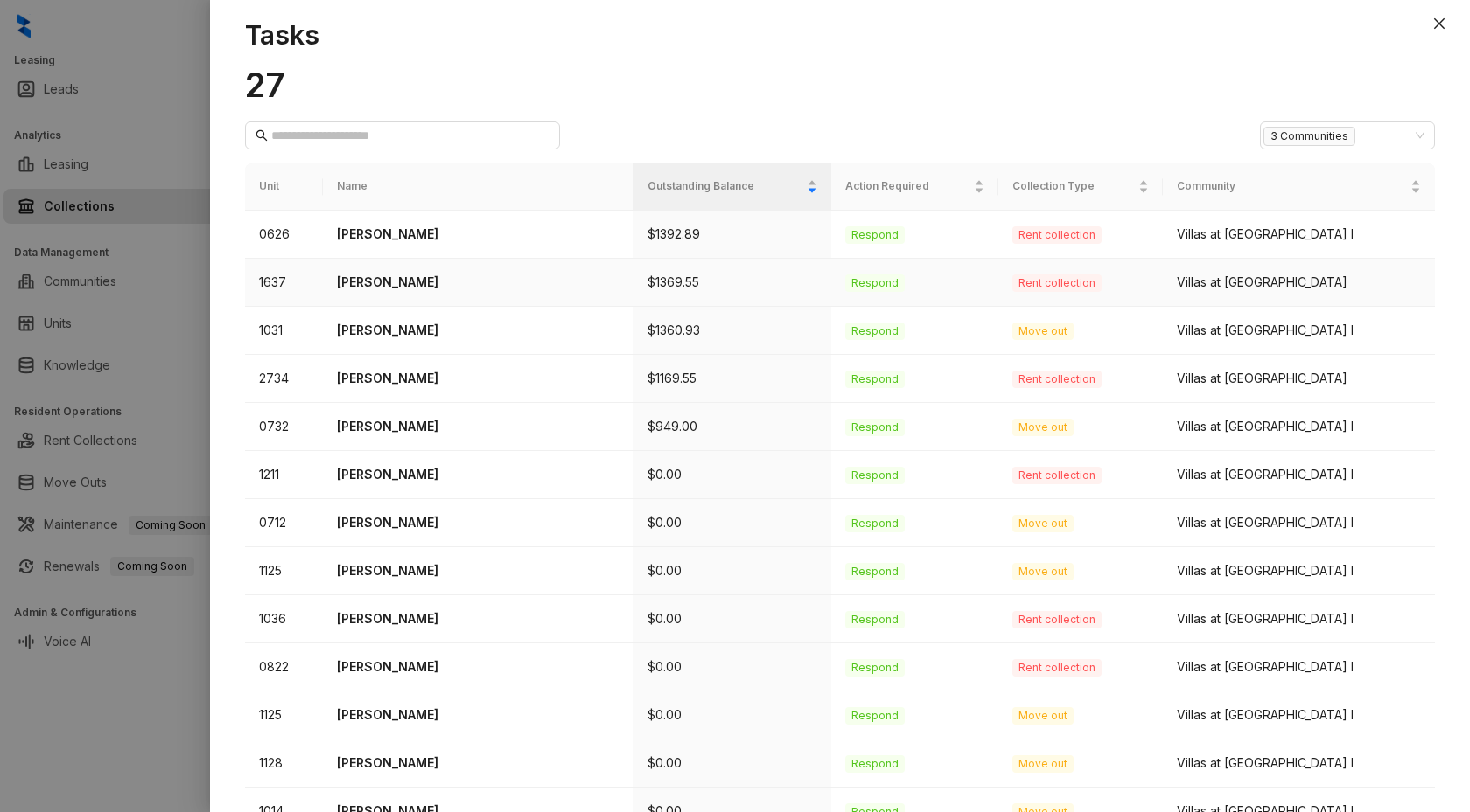
click at [423, 292] on td "[PERSON_NAME]" at bounding box center [477, 283] width 311 height 48
click at [430, 283] on p "[PERSON_NAME]" at bounding box center [478, 282] width 283 height 19
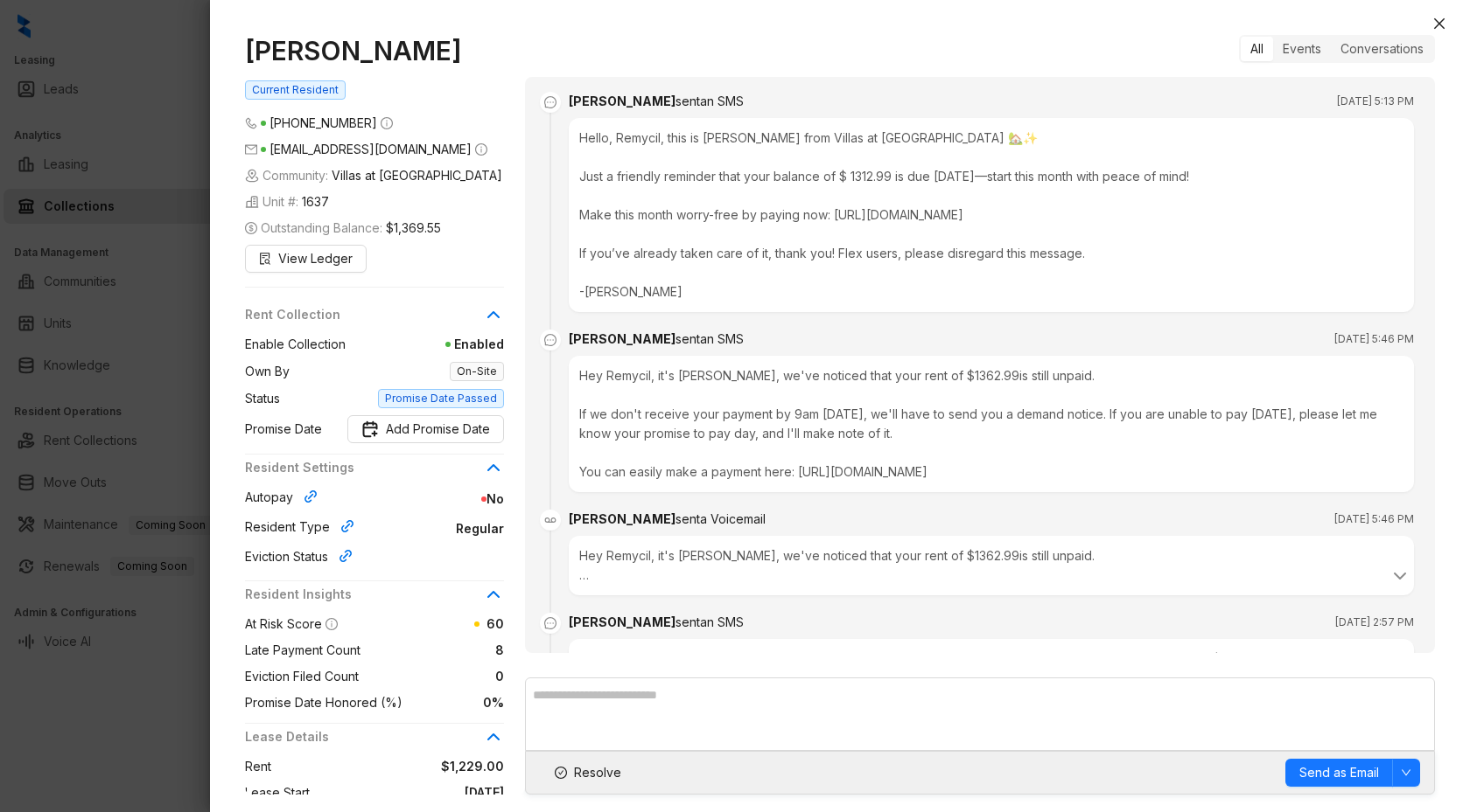
scroll to position [5814, 0]
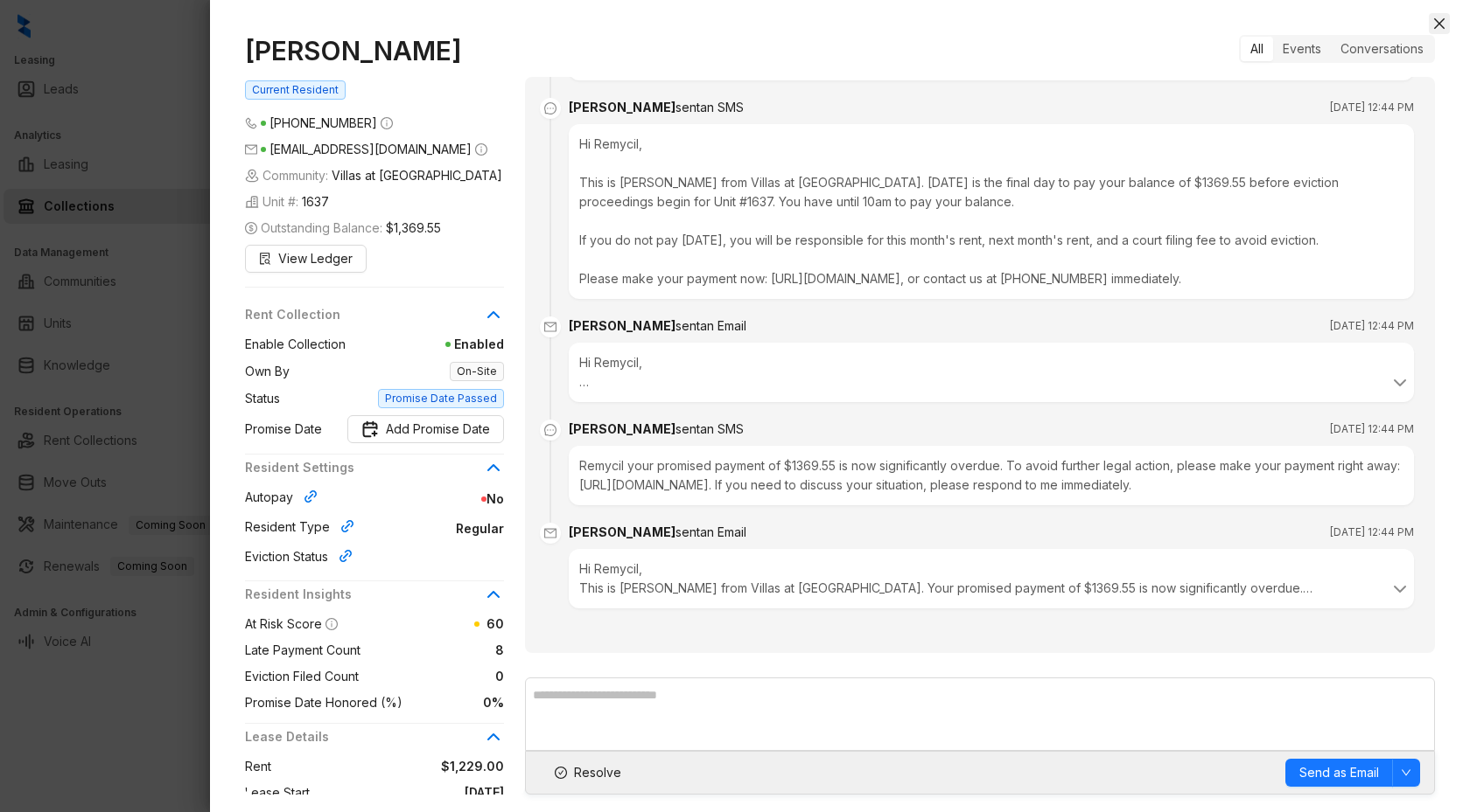
click at [1435, 23] on icon "close" at bounding box center [1438, 23] width 14 height 14
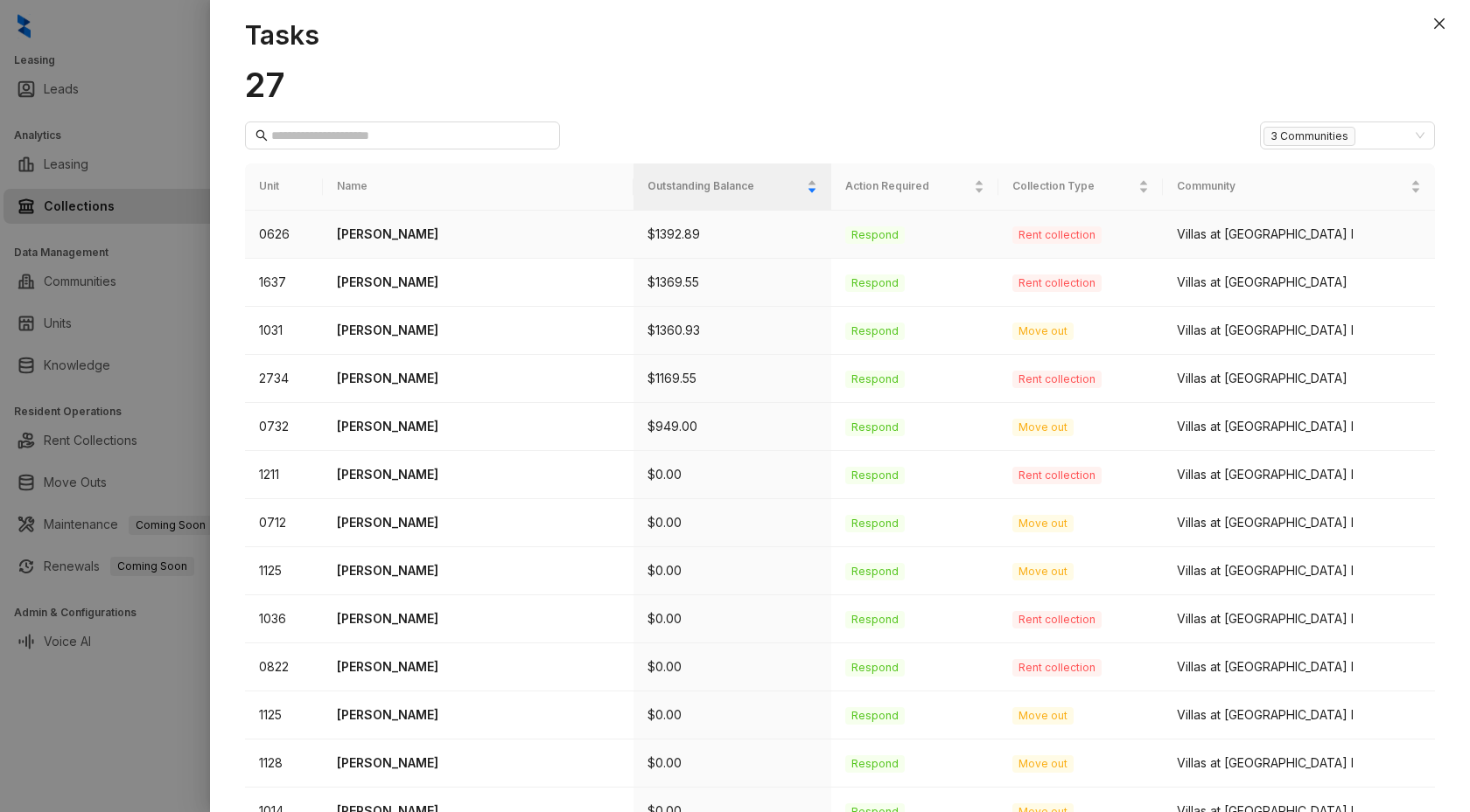
click at [400, 237] on p "[PERSON_NAME]" at bounding box center [478, 235] width 283 height 19
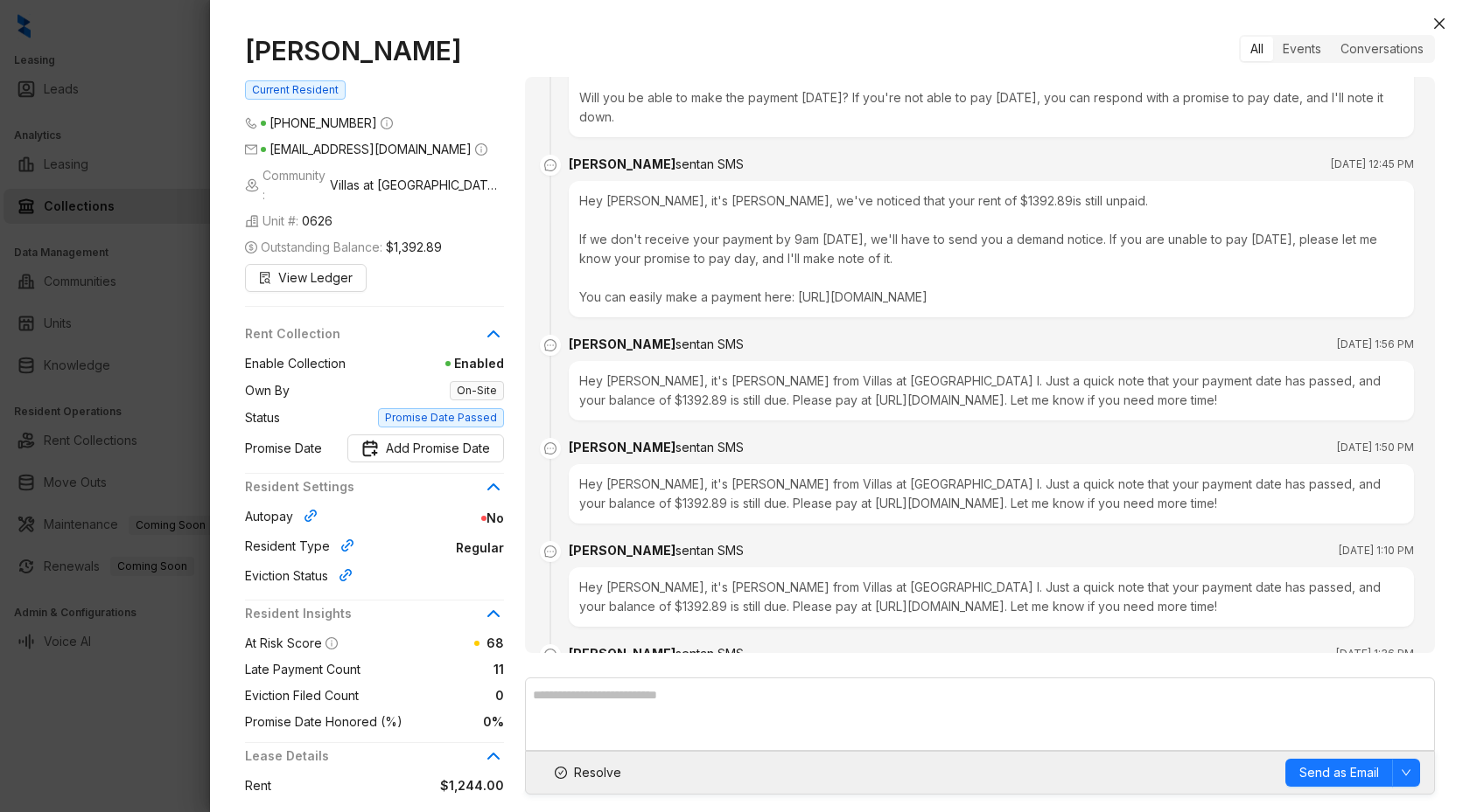
scroll to position [8104, 0]
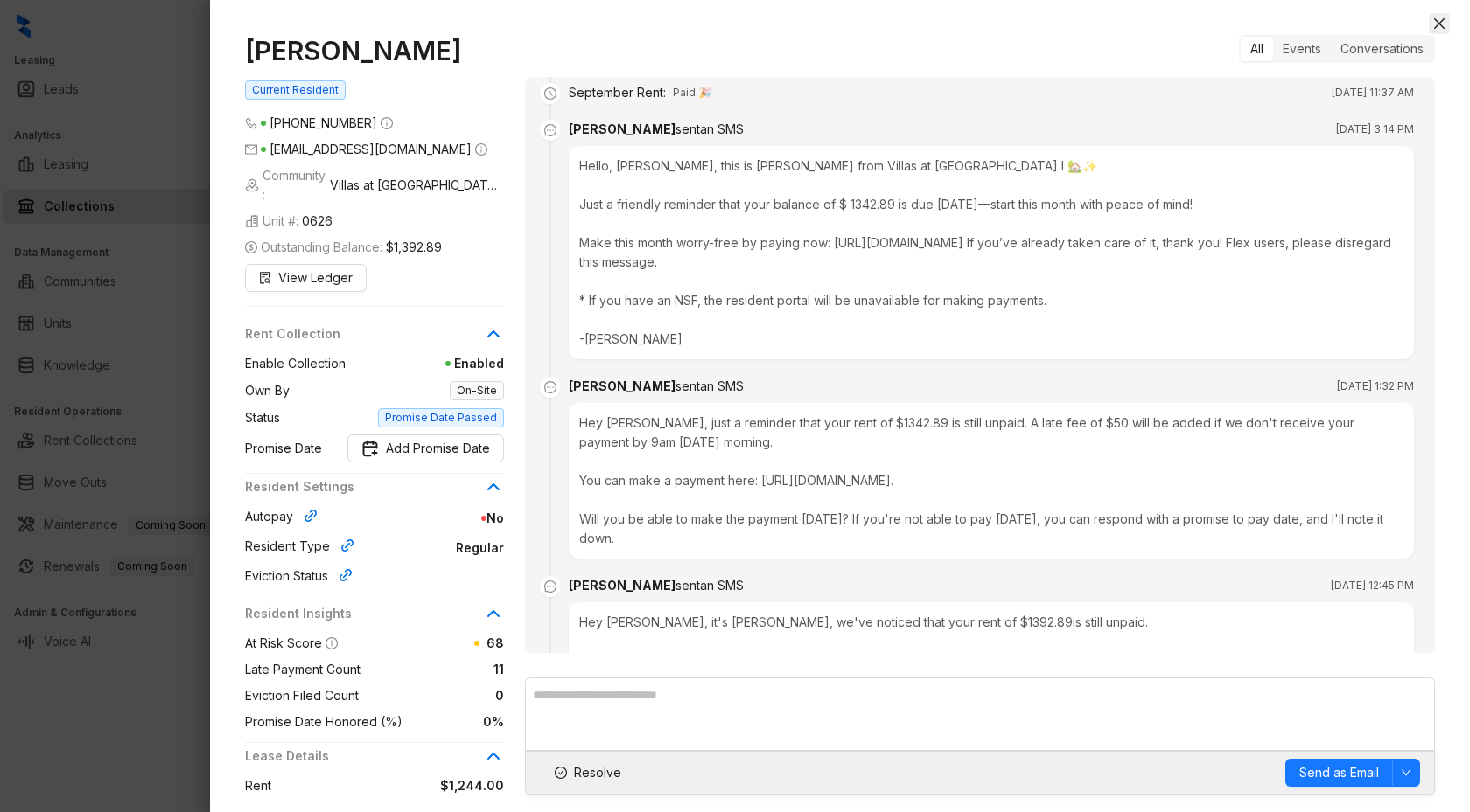
click at [1439, 17] on icon "close" at bounding box center [1438, 23] width 14 height 14
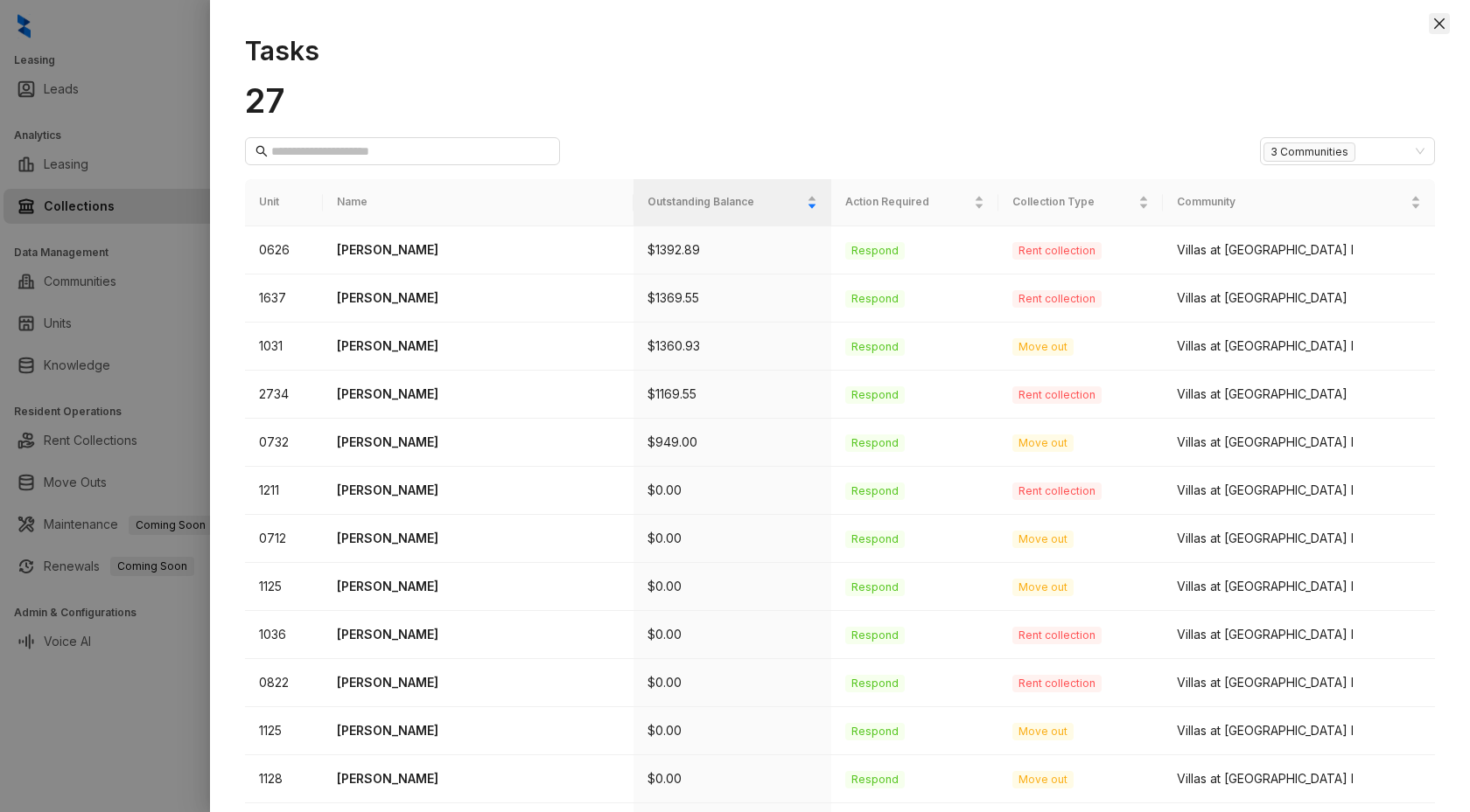
click at [1441, 21] on icon "close" at bounding box center [1438, 23] width 11 height 11
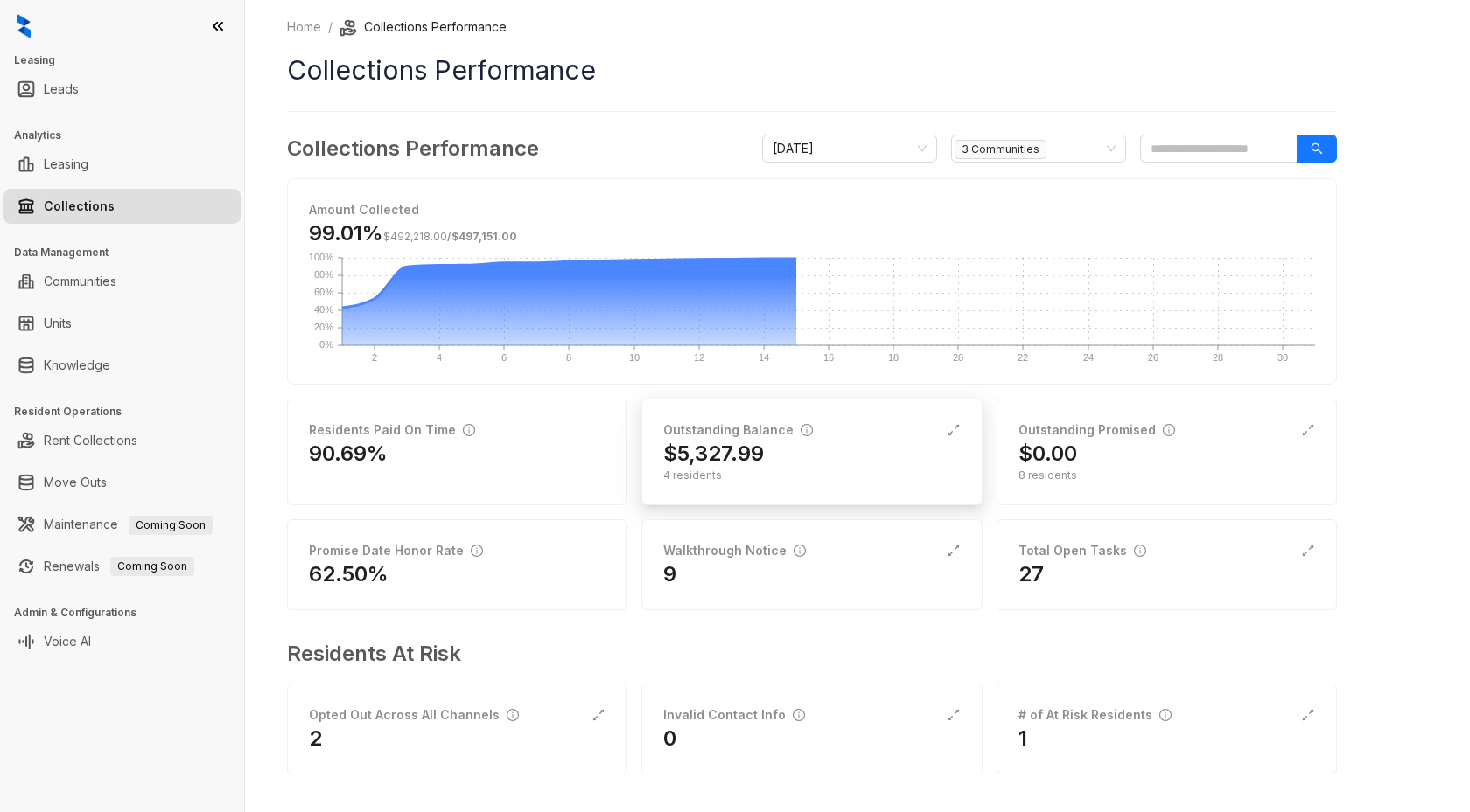
click at [723, 453] on h2 "$5,327.99" at bounding box center [713, 453] width 100 height 28
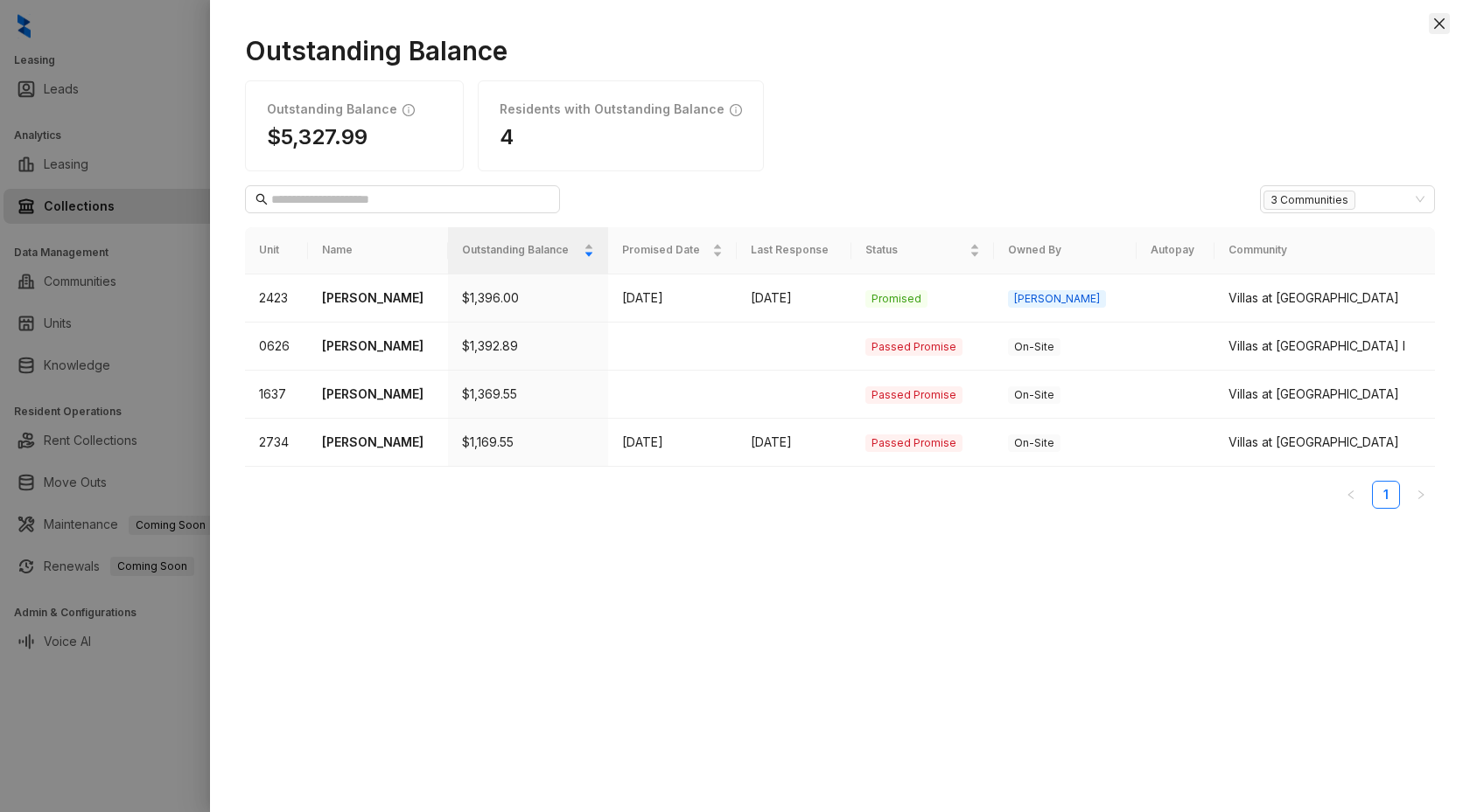
click at [1434, 24] on icon "close" at bounding box center [1438, 23] width 14 height 14
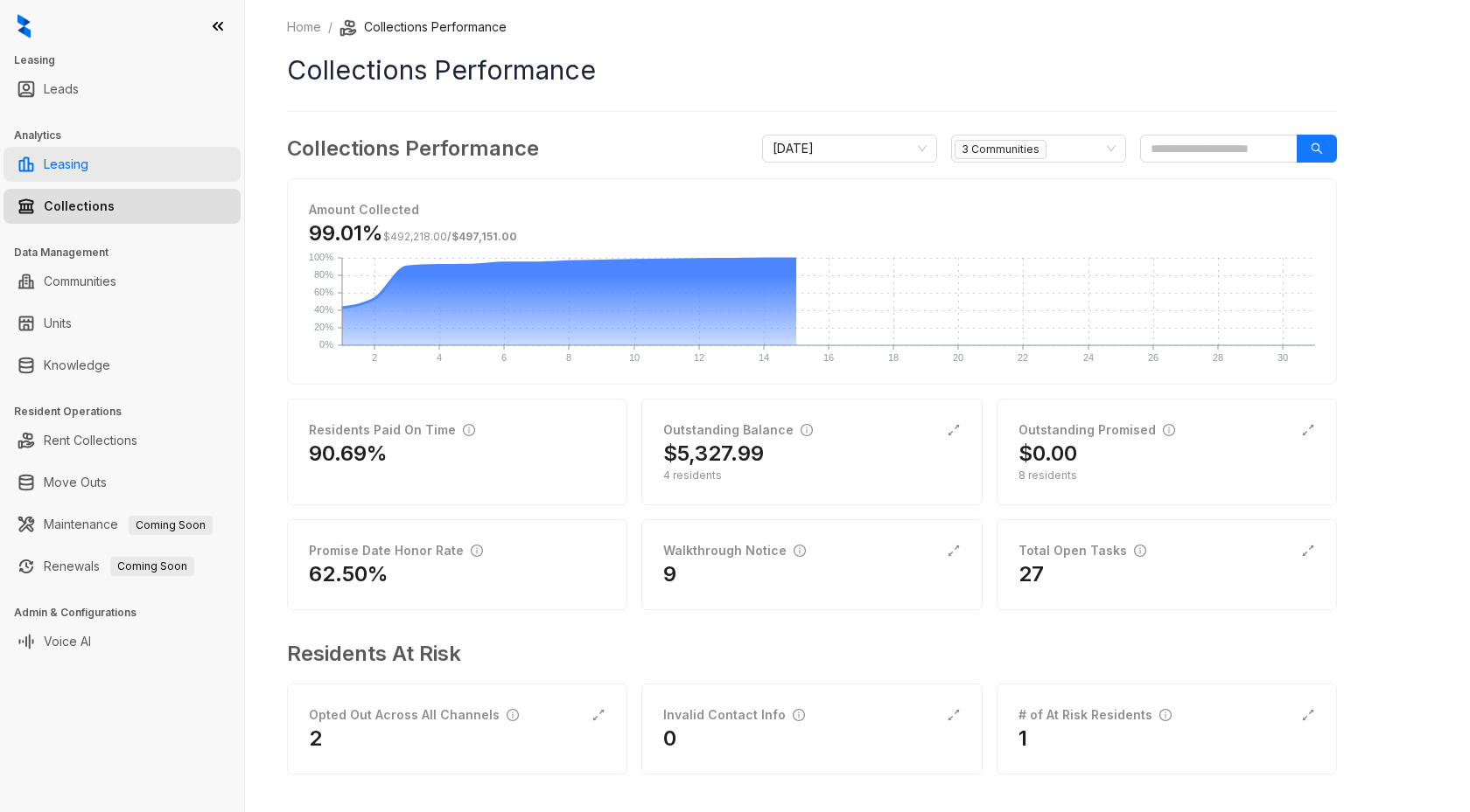
click at [89, 156] on link "Leasing" at bounding box center [65, 165] width 44 height 35
click at [1206, 158] on input "search" at bounding box center [1219, 148] width 158 height 28
type input "***"
select select "******"
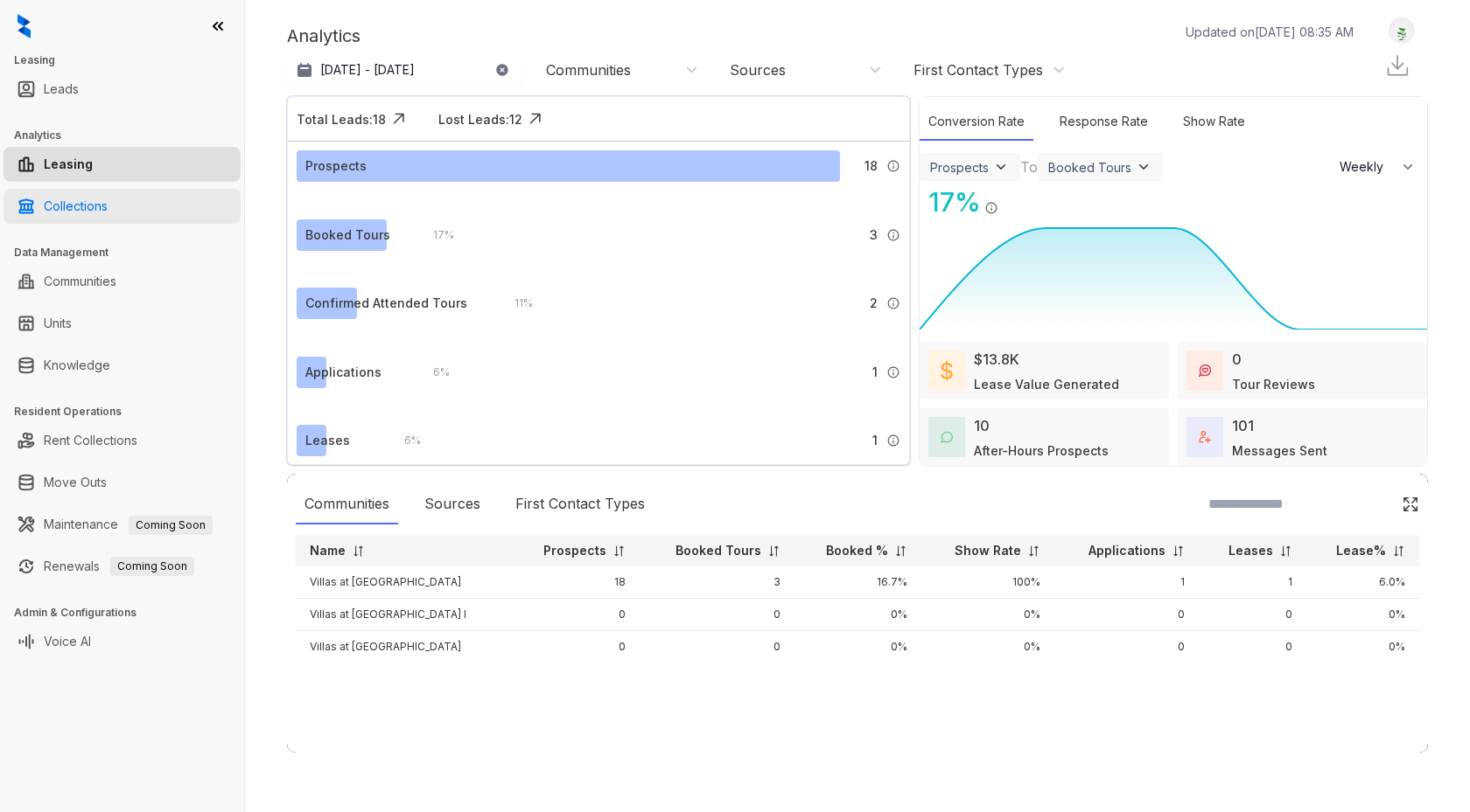
click at [83, 215] on link "Collections" at bounding box center [75, 206] width 64 height 35
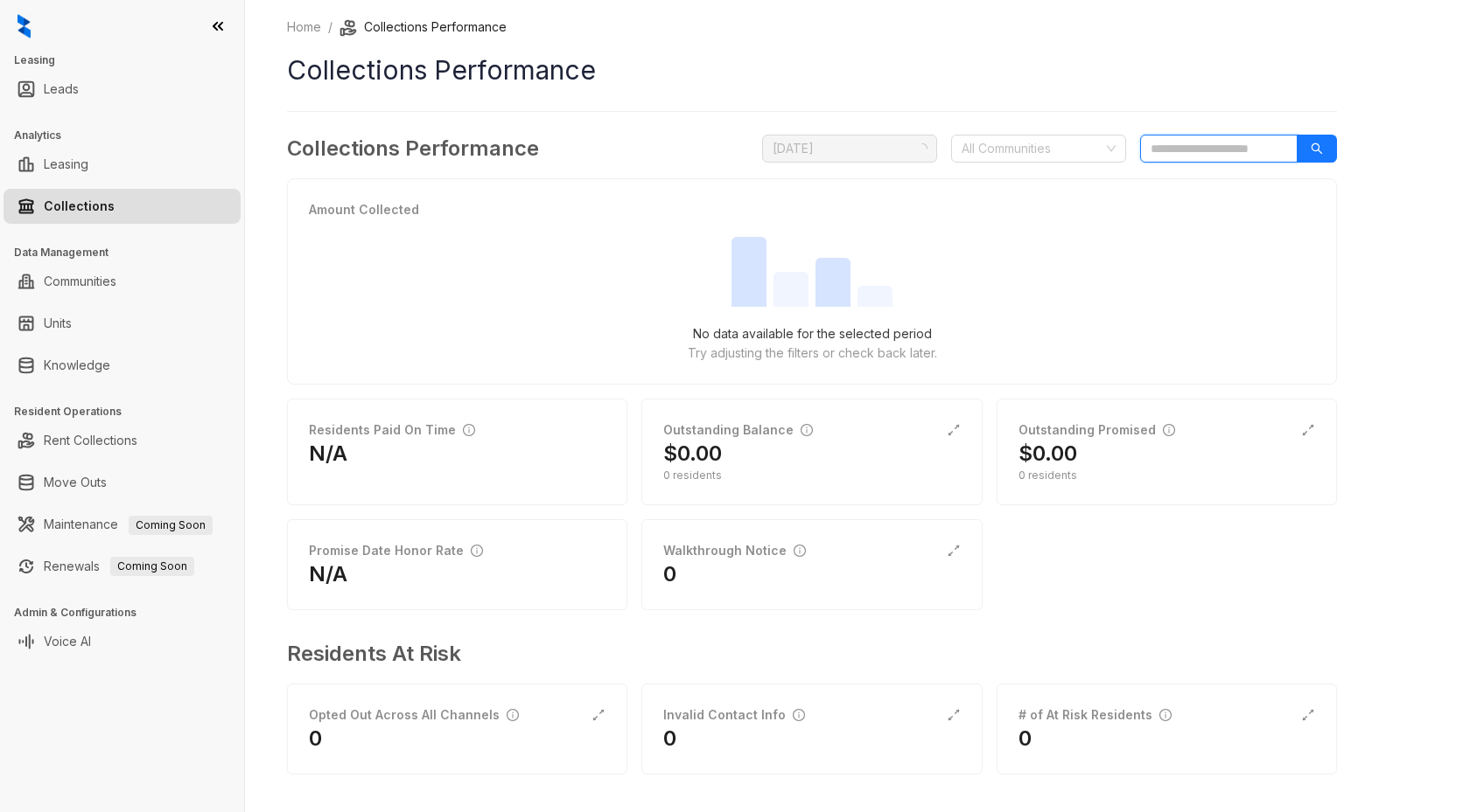
click at [1206, 148] on input "search" at bounding box center [1219, 148] width 158 height 28
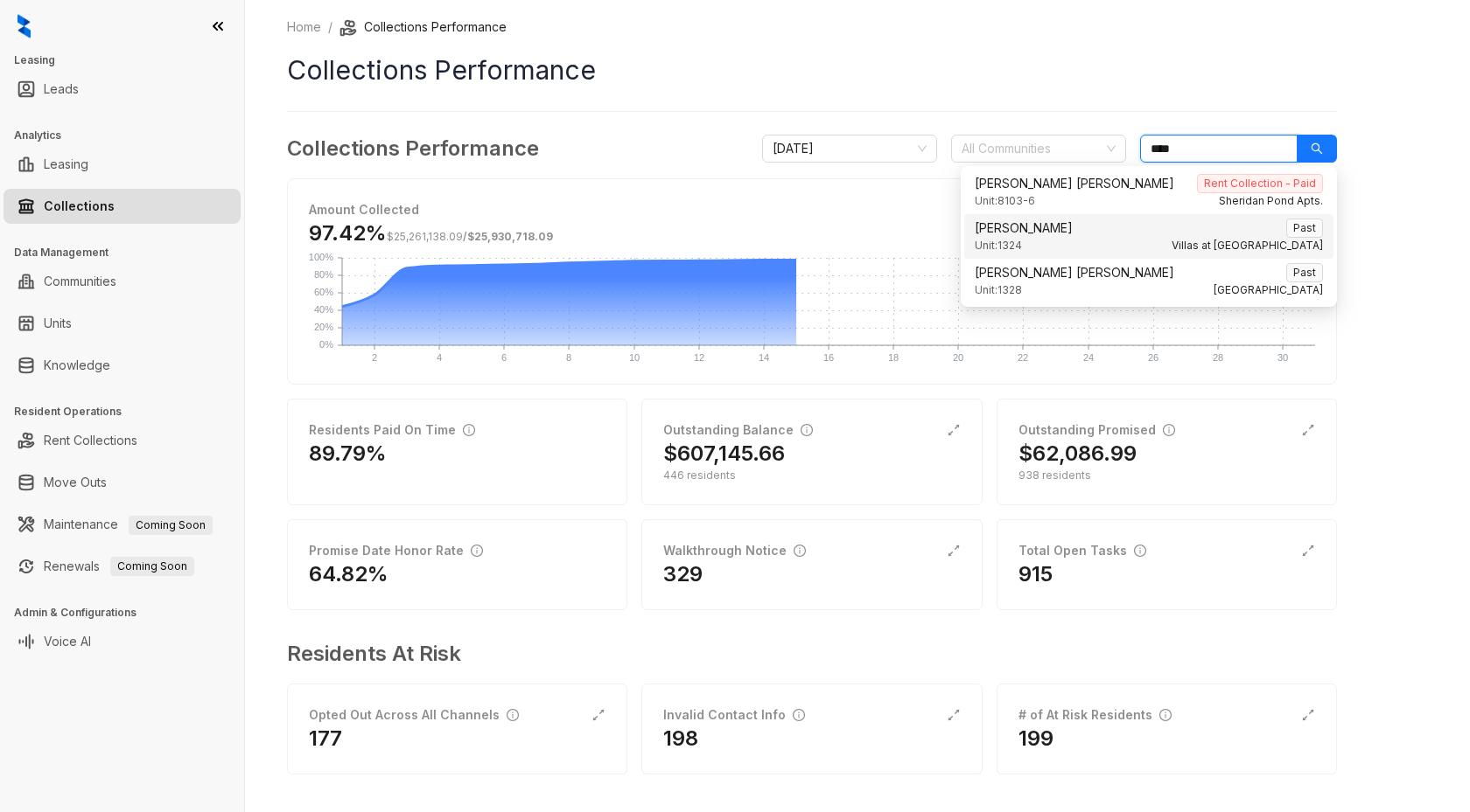
click at [1103, 229] on div "[PERSON_NAME] Purugula Past" at bounding box center [1148, 228] width 348 height 19
type input "****"
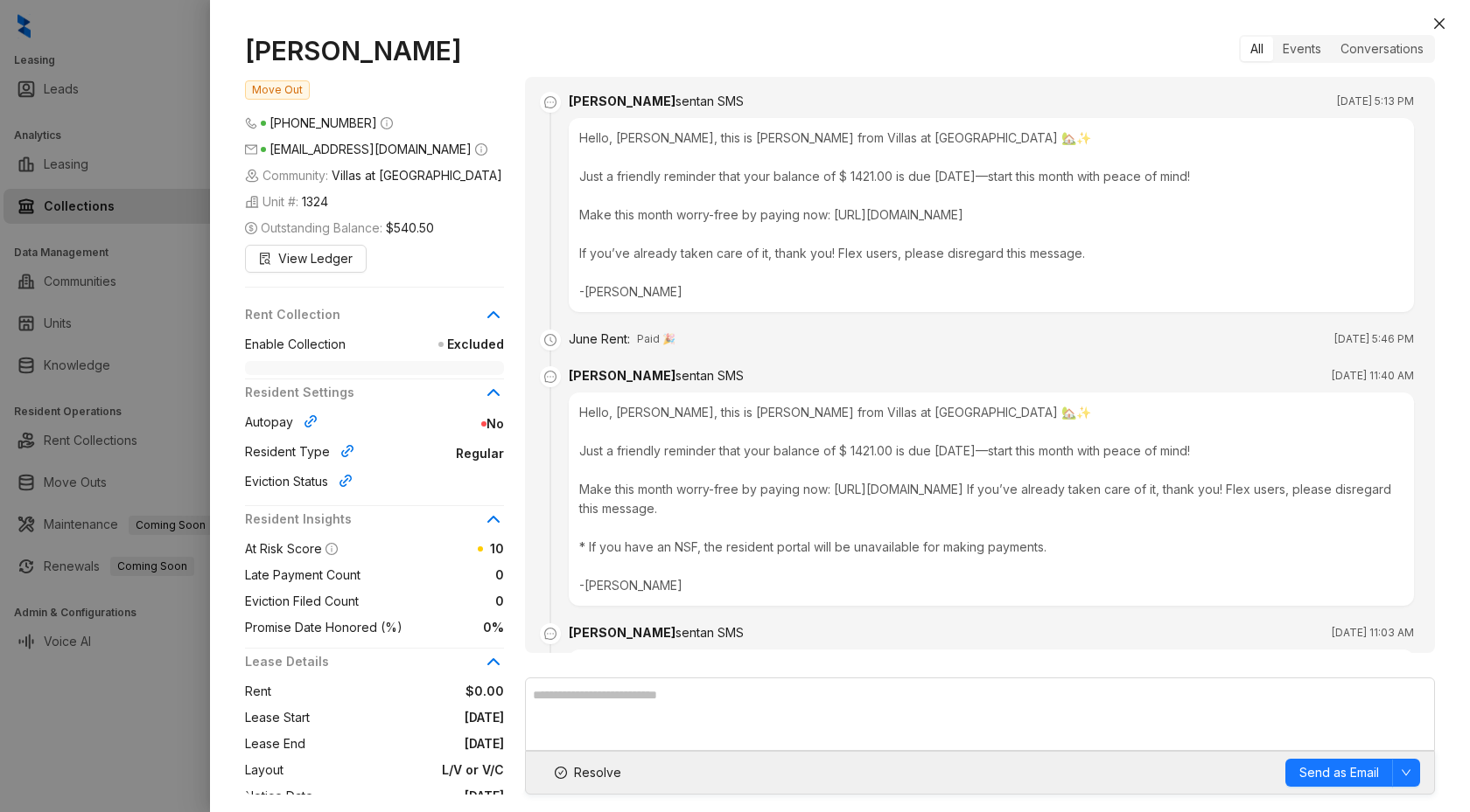
scroll to position [4003, 0]
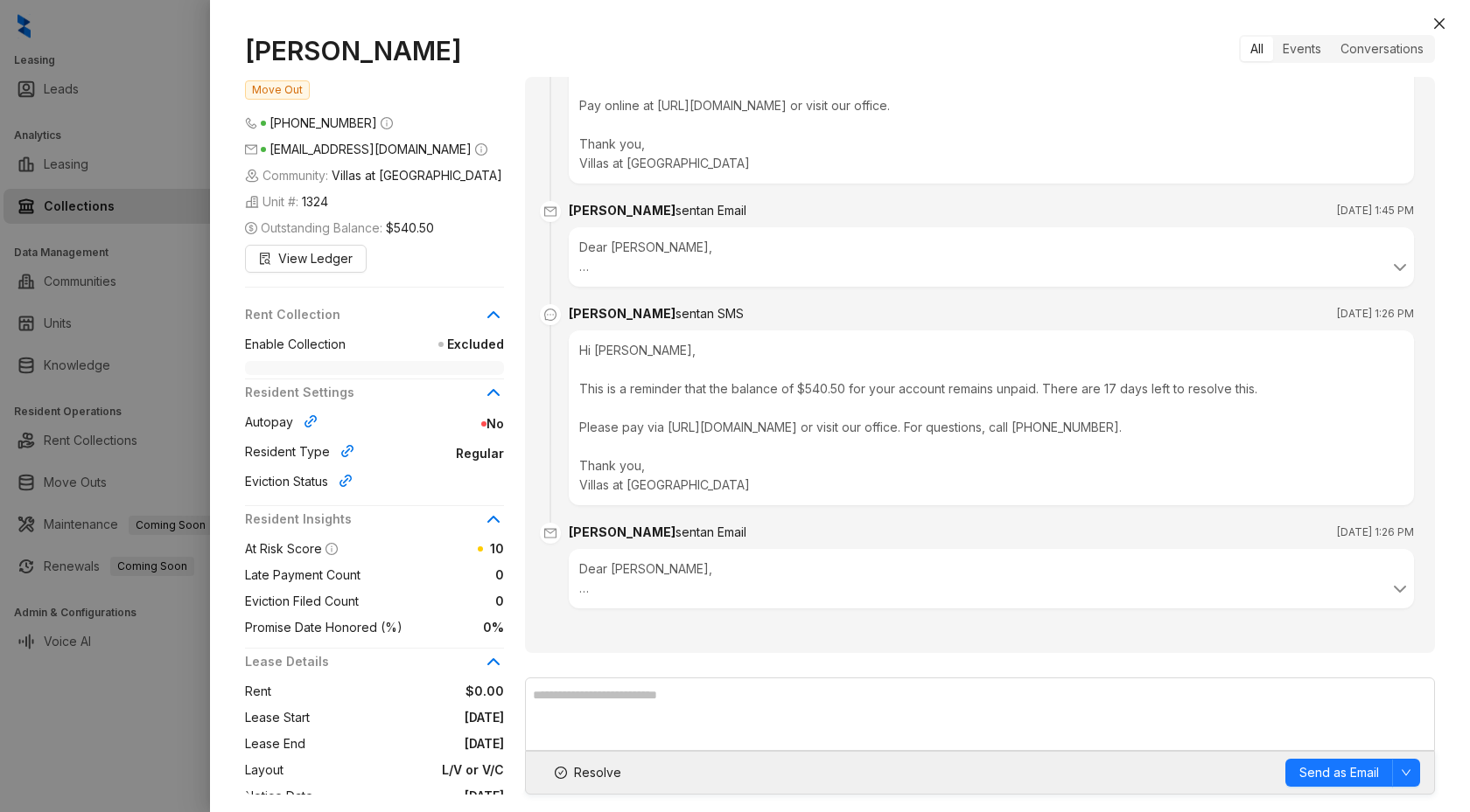
click at [775, 417] on div "Hi [PERSON_NAME], This is a reminder that the balance of $540.50 for your accou…" at bounding box center [992, 418] width 845 height 175
drag, startPoint x: 824, startPoint y: 593, endPoint x: 842, endPoint y: 549, distance: 47.5
click at [825, 589] on div "Dear [PERSON_NAME], We are reaching out to remind you of the outstanding balanc…" at bounding box center [992, 579] width 824 height 38
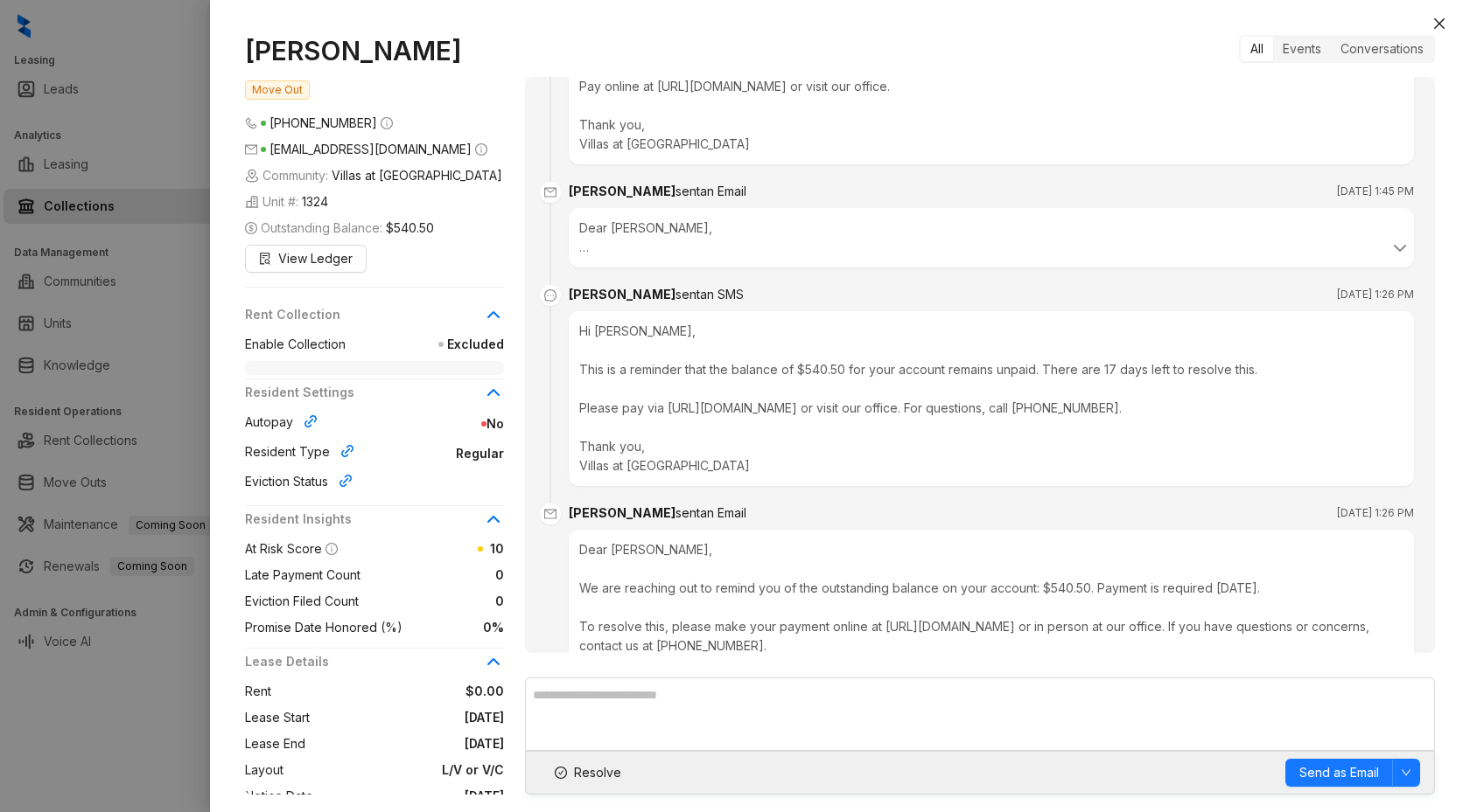
click at [862, 443] on div "Hi [PERSON_NAME], This is a reminder that the balance of $540.50 for your accou…" at bounding box center [992, 398] width 845 height 175
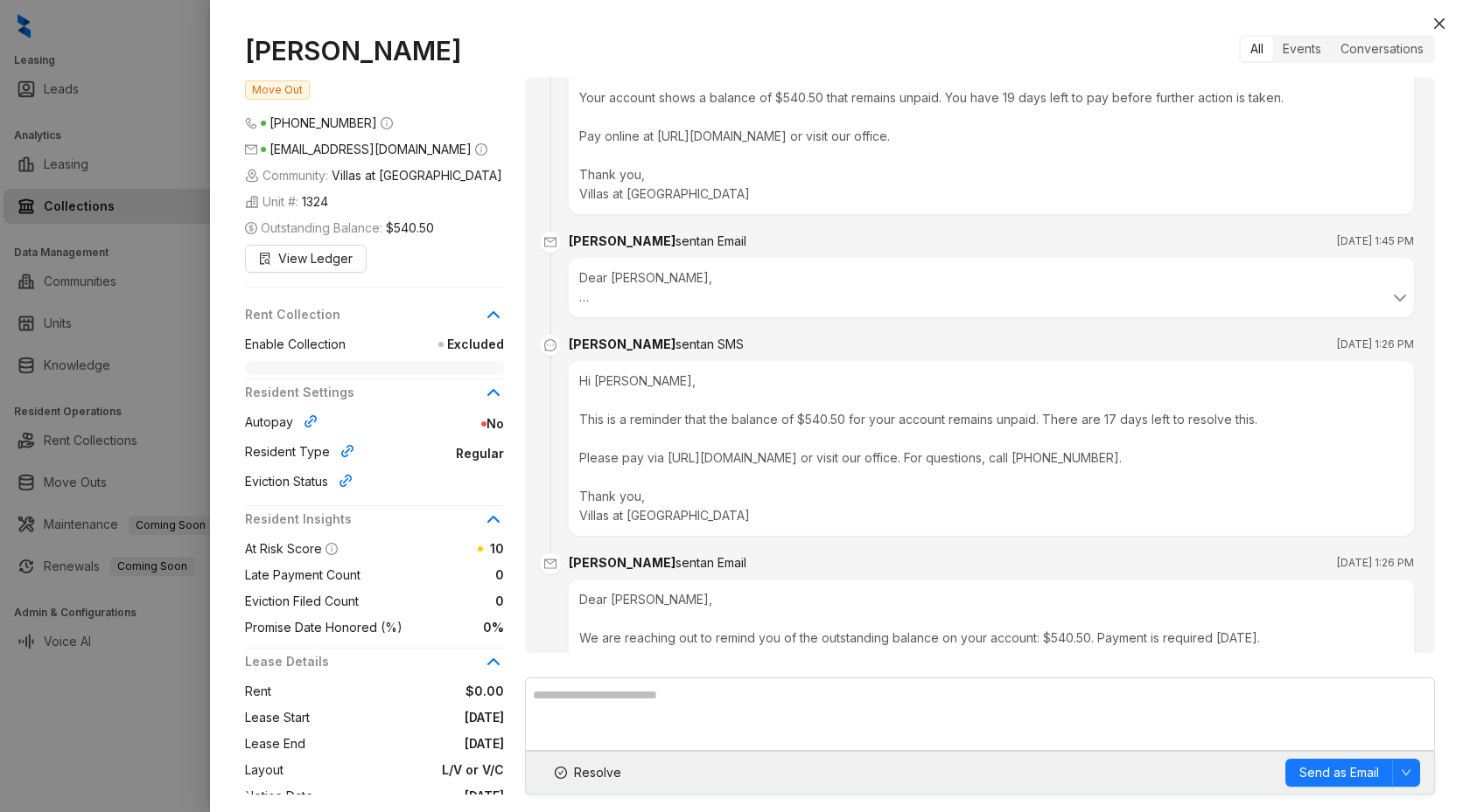
scroll to position [3826, 0]
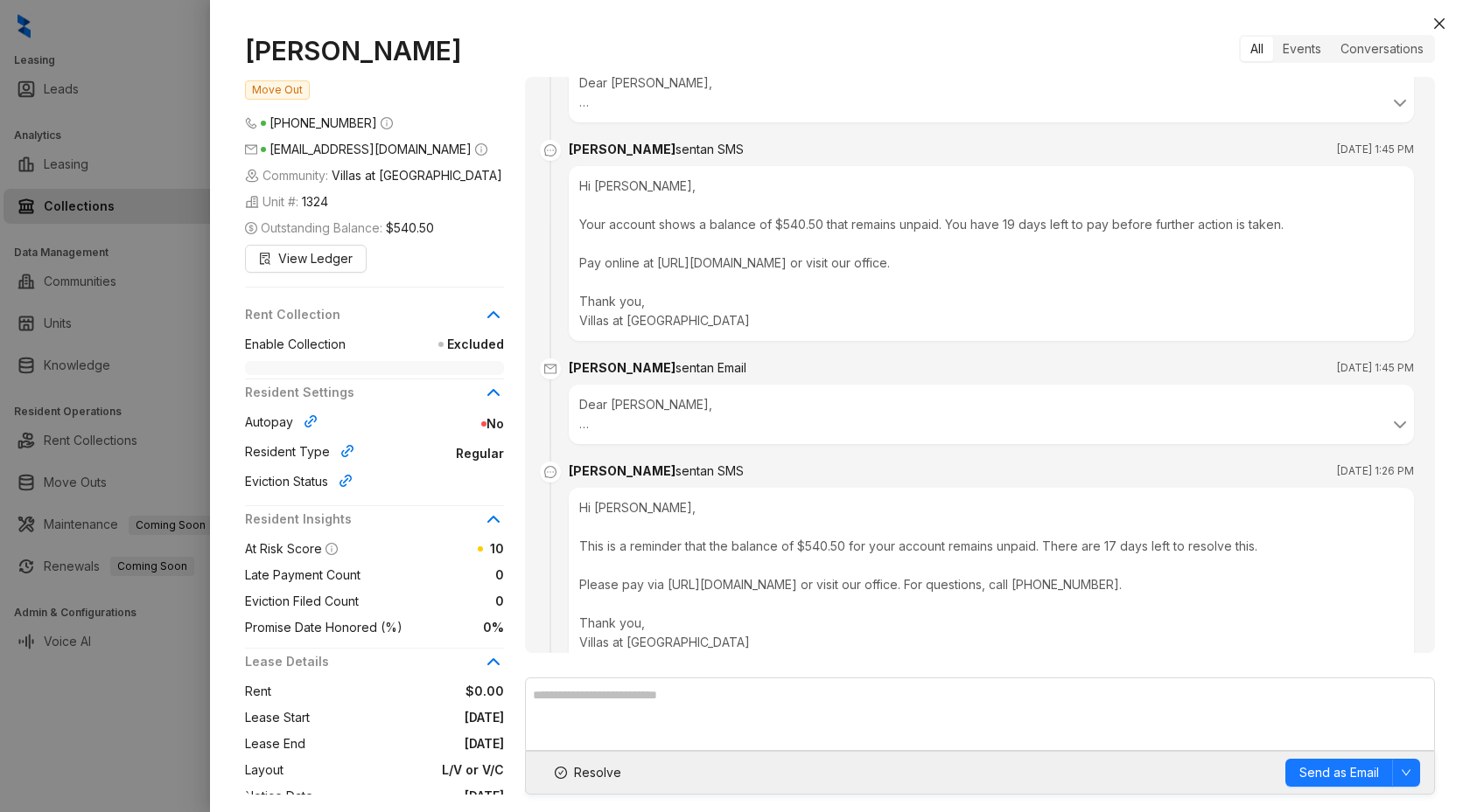
click at [934, 403] on div "Dear [PERSON_NAME], We’re contacting you again about your outstanding balance o…" at bounding box center [992, 415] width 824 height 38
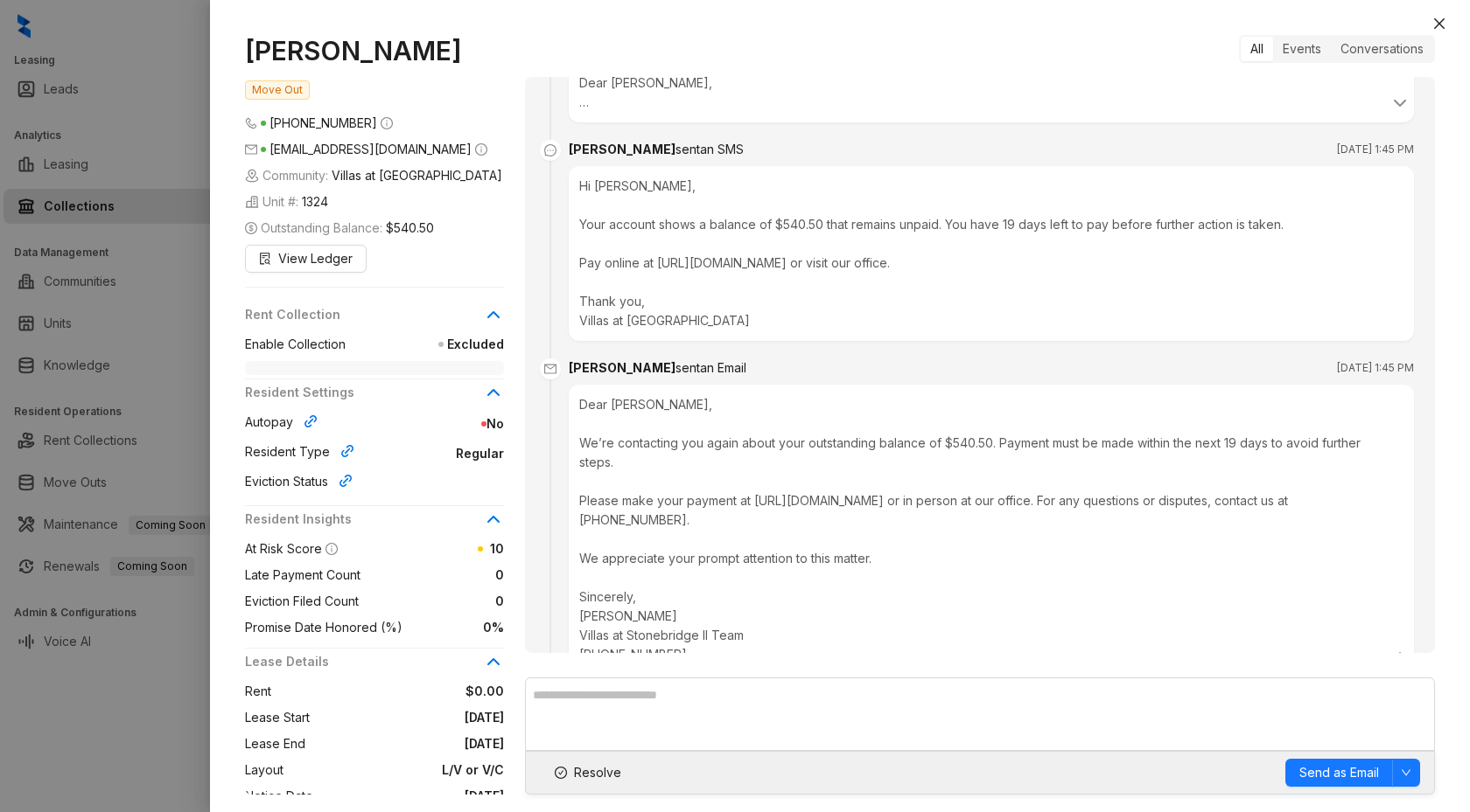
click at [943, 297] on div "Hi [PERSON_NAME], Your account shows a balance of $540.50 that remains unpaid. …" at bounding box center [992, 254] width 845 height 175
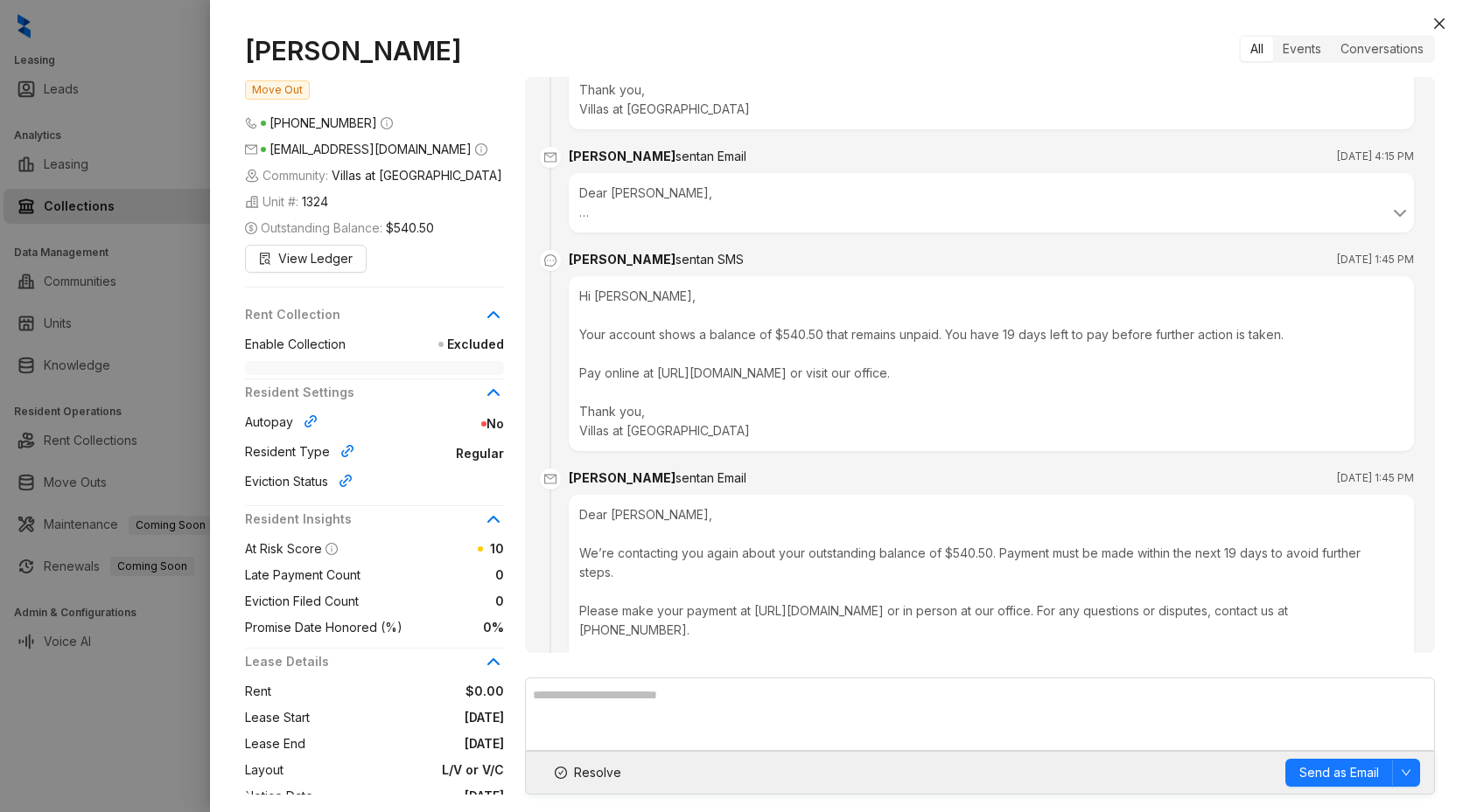
scroll to position [3617, 0]
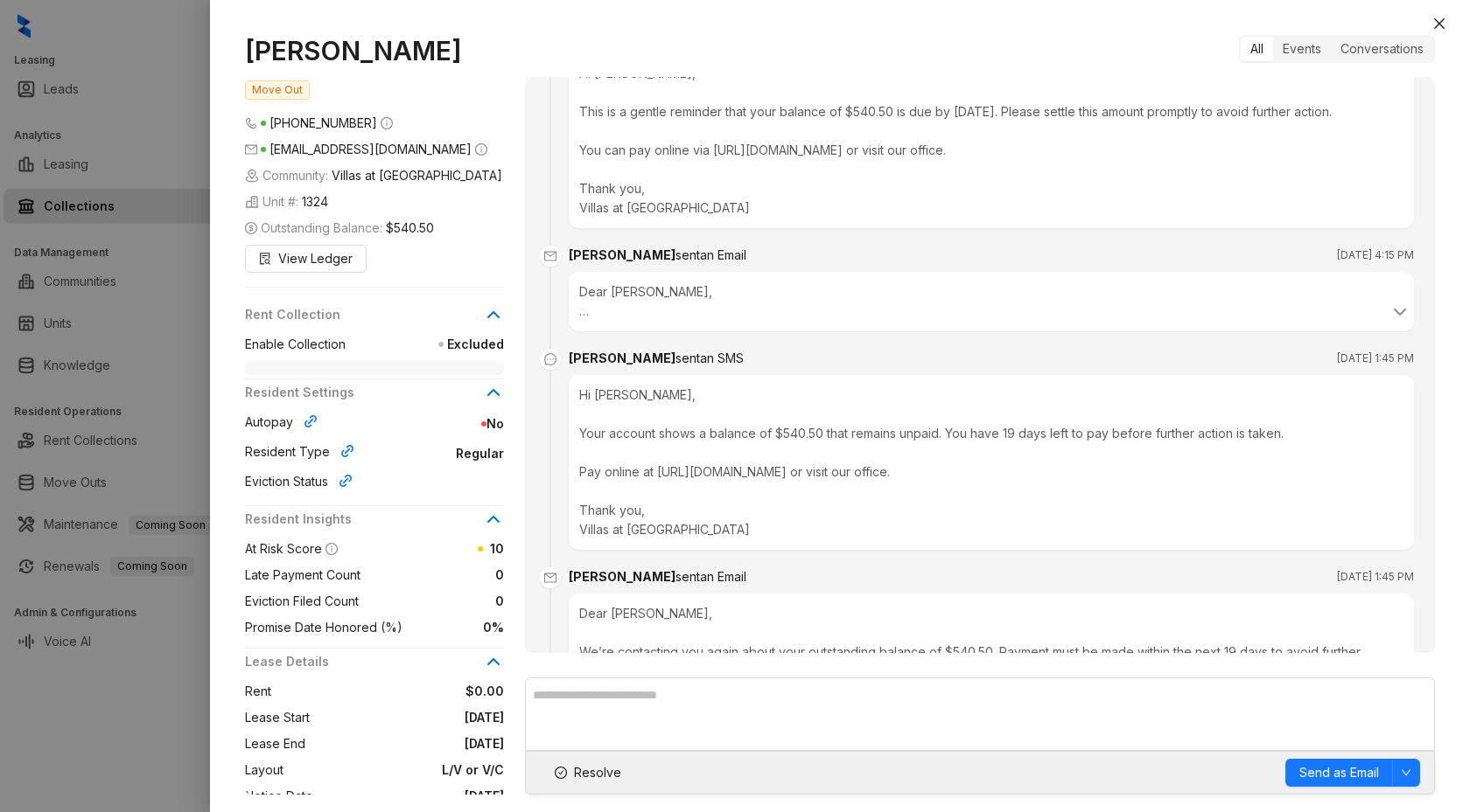
click at [981, 311] on div "Dear [PERSON_NAME], This is a reminder that your account has an outstanding bal…" at bounding box center [992, 301] width 824 height 38
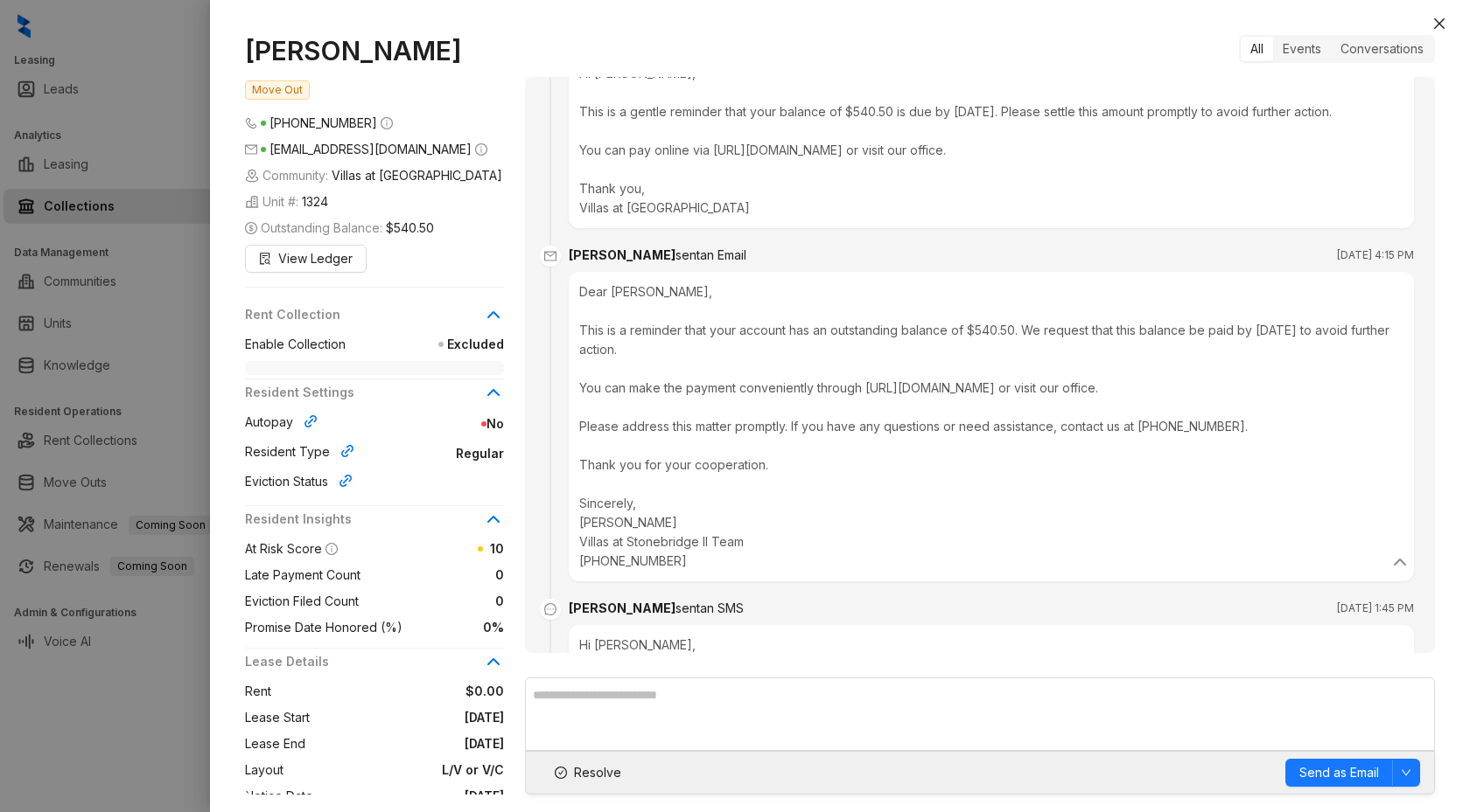
click at [992, 151] on div "Hi [PERSON_NAME], This is a gentle reminder that your balance of $540.50 is due…" at bounding box center [992, 140] width 845 height 175
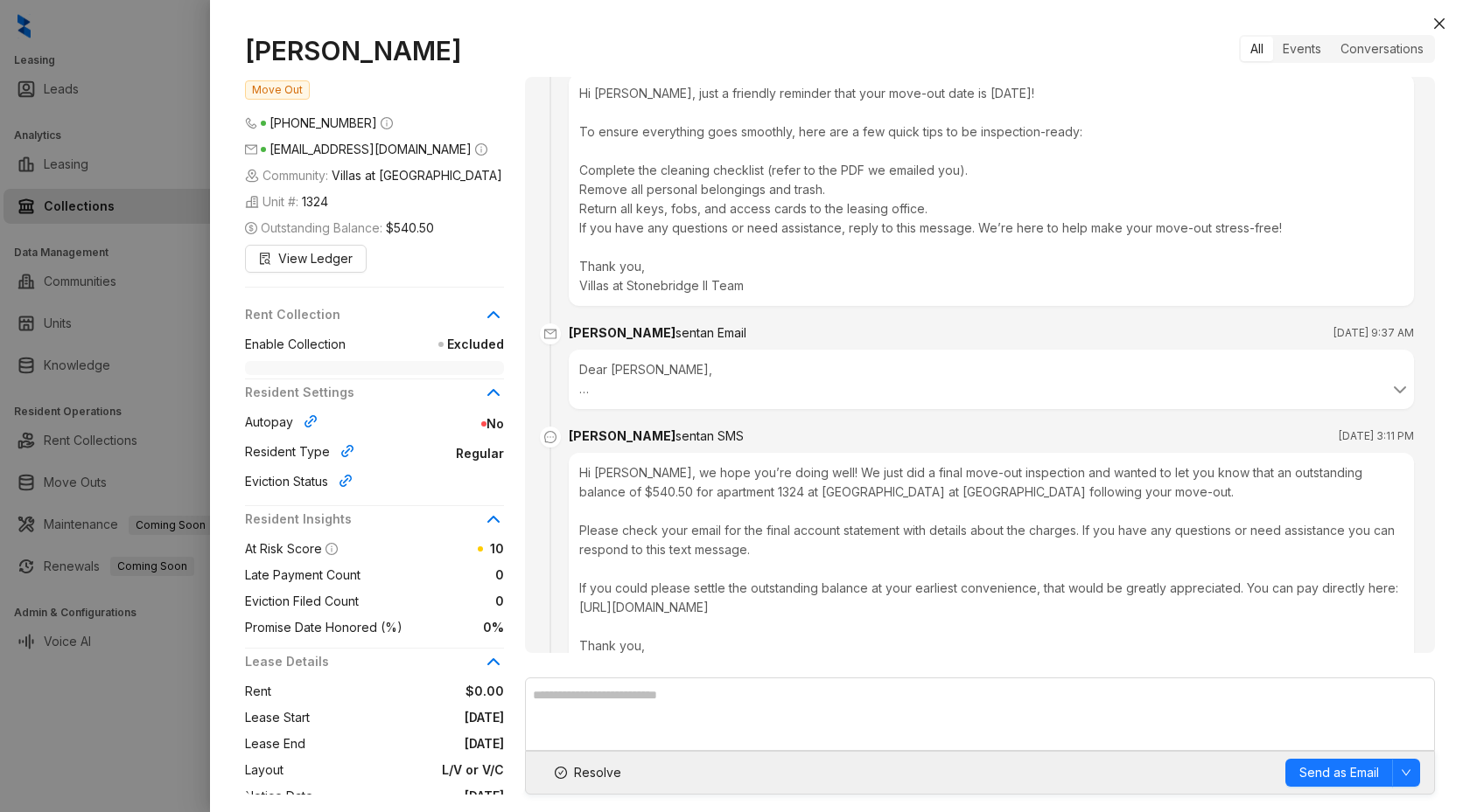
scroll to position [2141, 0]
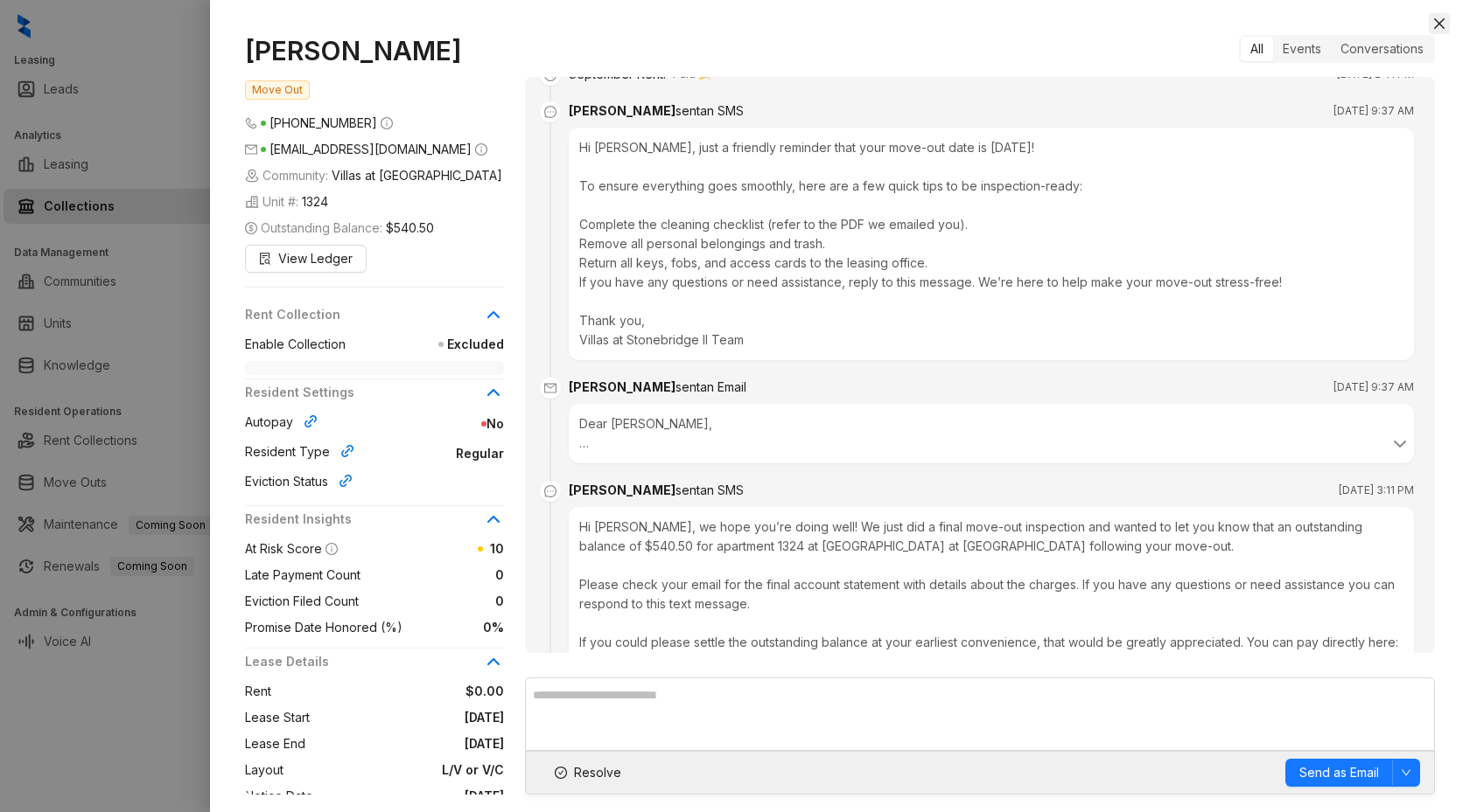
click at [1437, 21] on icon "close" at bounding box center [1438, 23] width 11 height 11
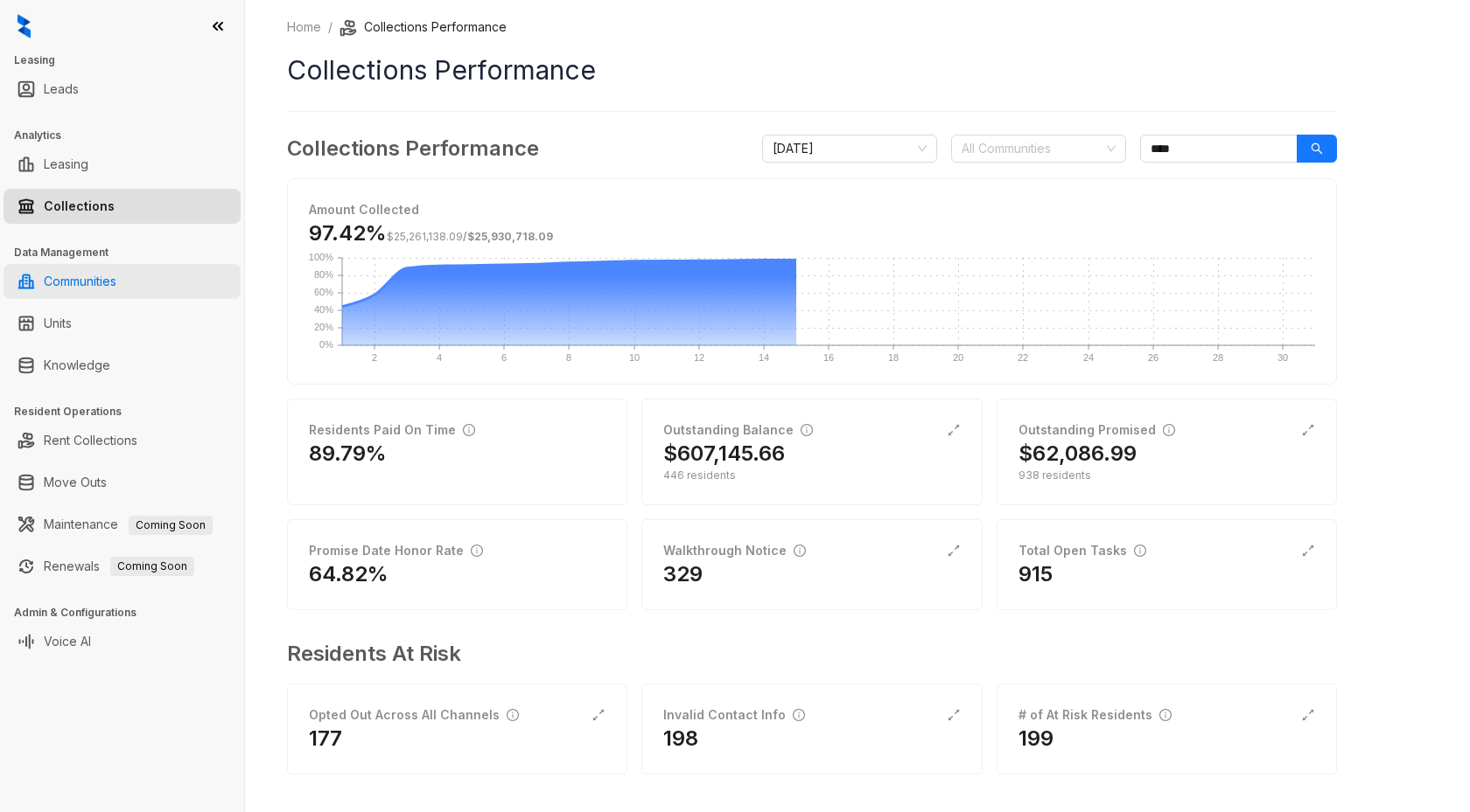
click at [116, 271] on link "Communities" at bounding box center [79, 281] width 72 height 35
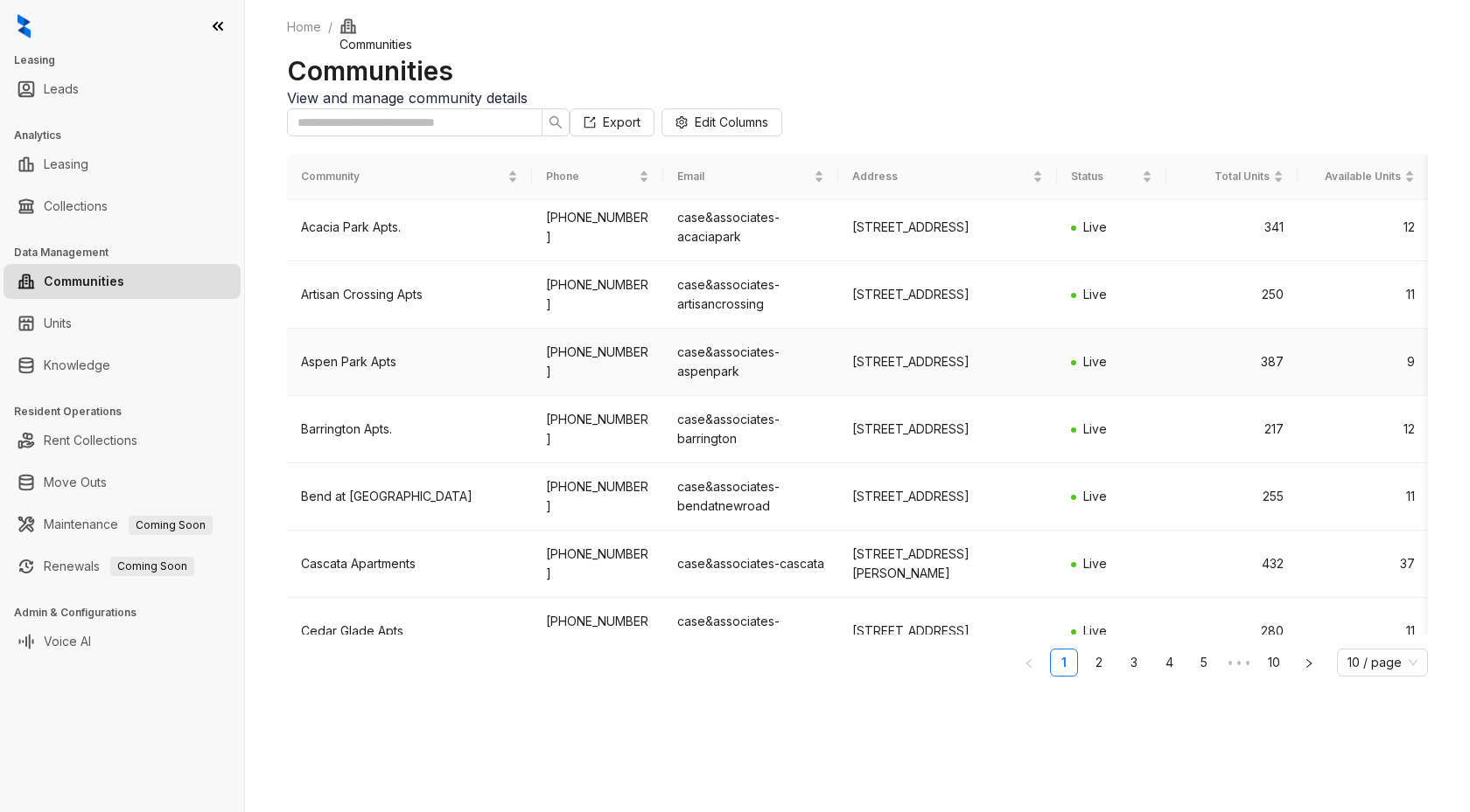
scroll to position [252, 0]
